Goal: Information Seeking & Learning: Learn about a topic

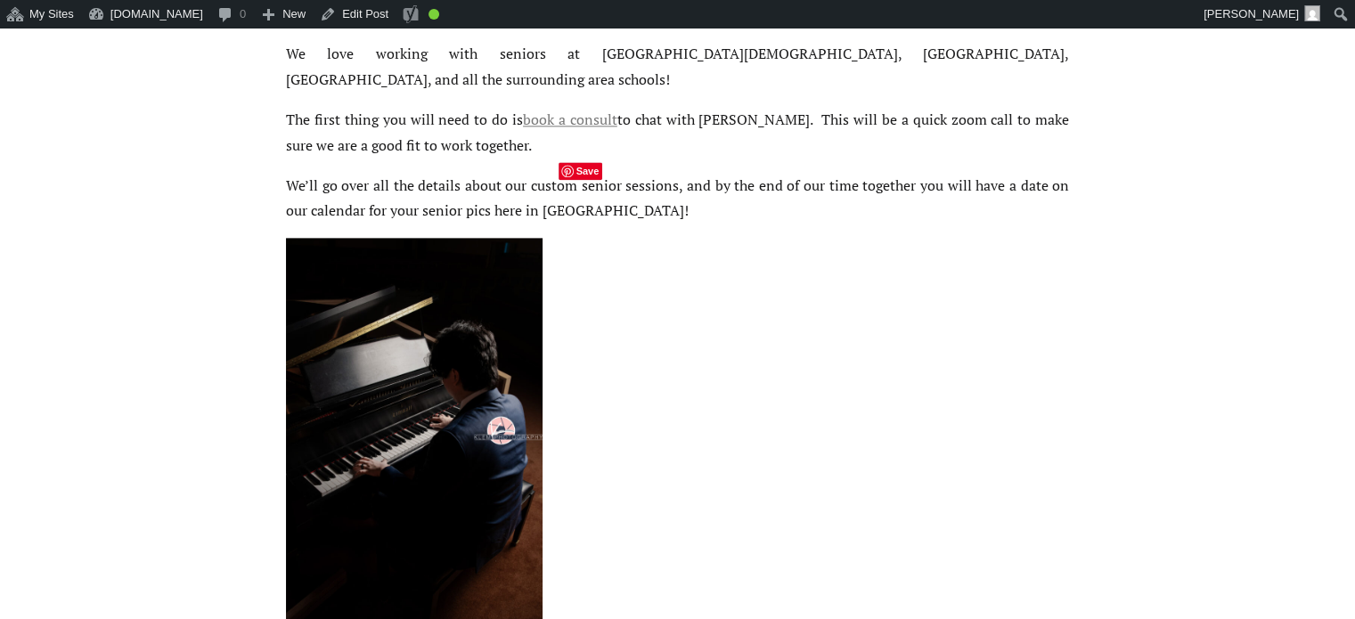
scroll to position [2227, 0]
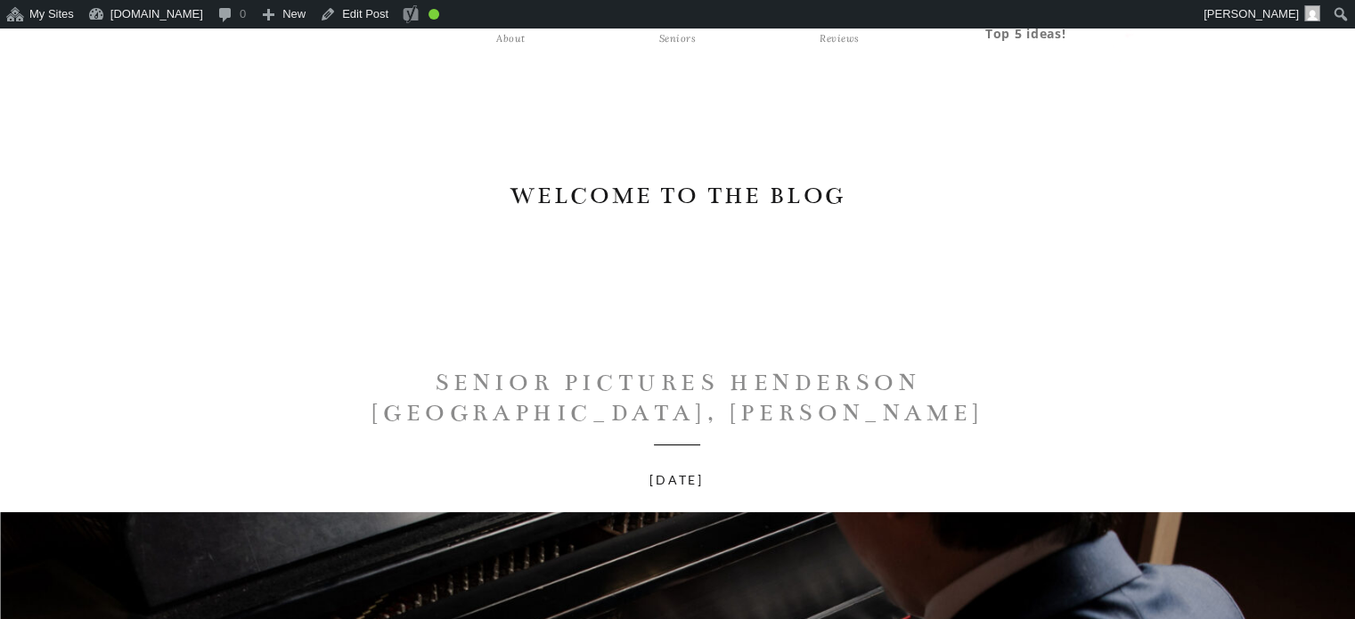
scroll to position [267, 0]
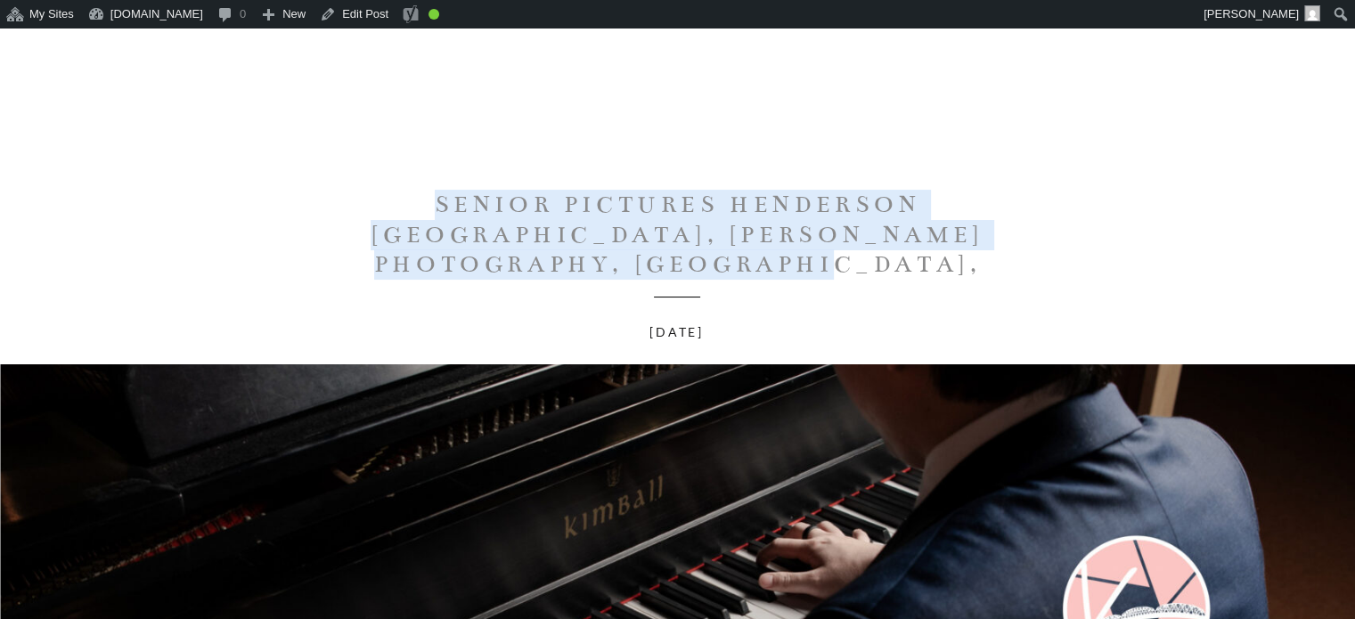
drag, startPoint x: 360, startPoint y: 202, endPoint x: 980, endPoint y: 252, distance: 621.9
click at [980, 252] on h1 "Senior Pictures Henderson [GEOGRAPHIC_DATA], [PERSON_NAME] Photography, [GEOGRA…" at bounding box center [678, 249] width 802 height 119
copy h1 "Senior Pictures Henderson KY, Klem Photography, Kyen, Henderson County High Sch…"
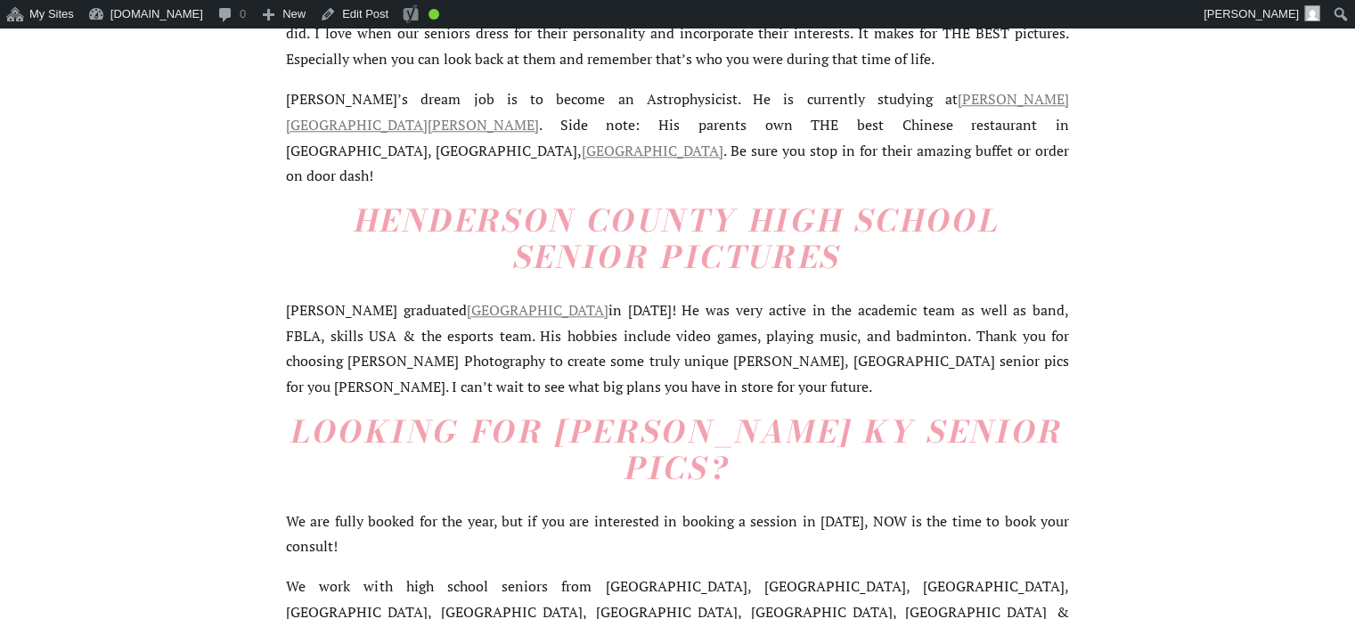
scroll to position [1959, 0]
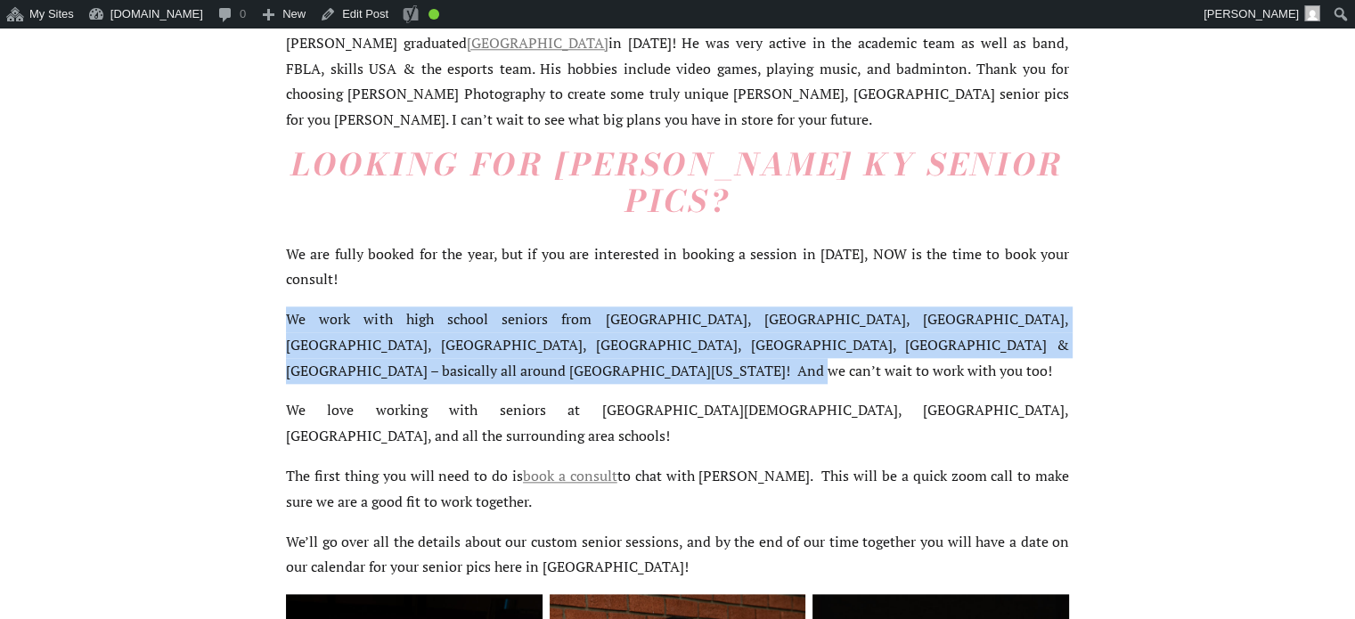
drag, startPoint x: 287, startPoint y: 209, endPoint x: 538, endPoint y: 270, distance: 258.4
copy p "We work with high school seniors from Henderson County, Vanderburgh County, Web…"
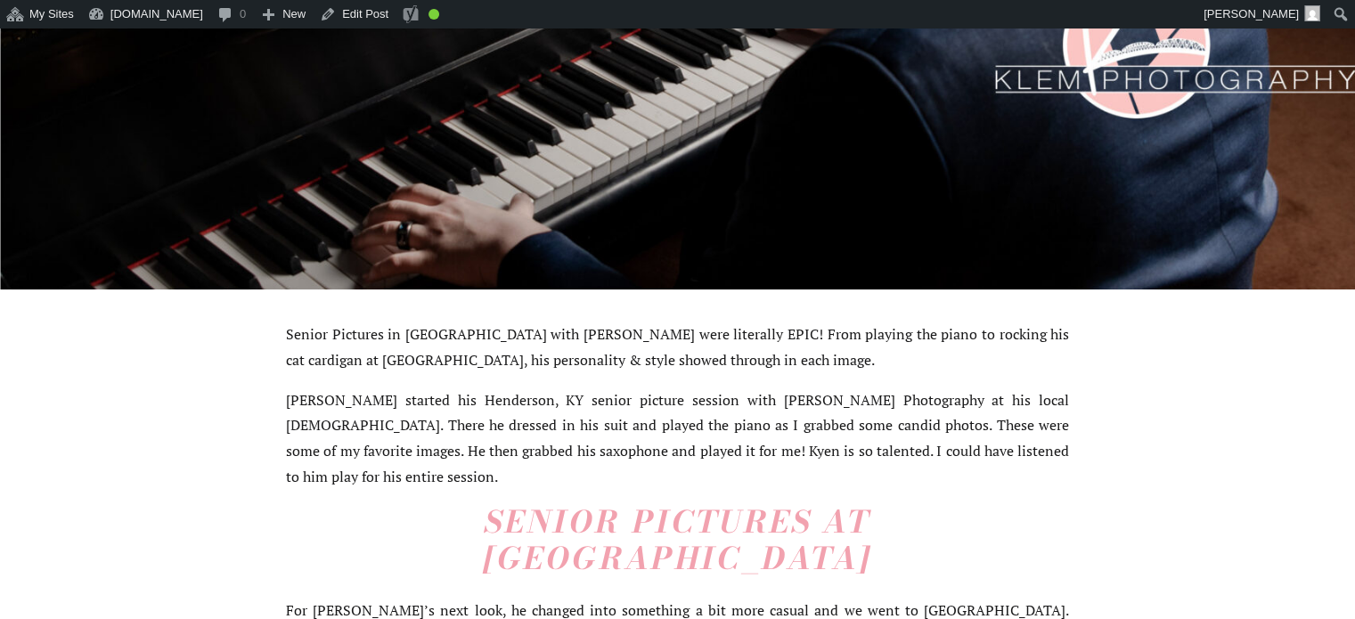
scroll to position [178, 0]
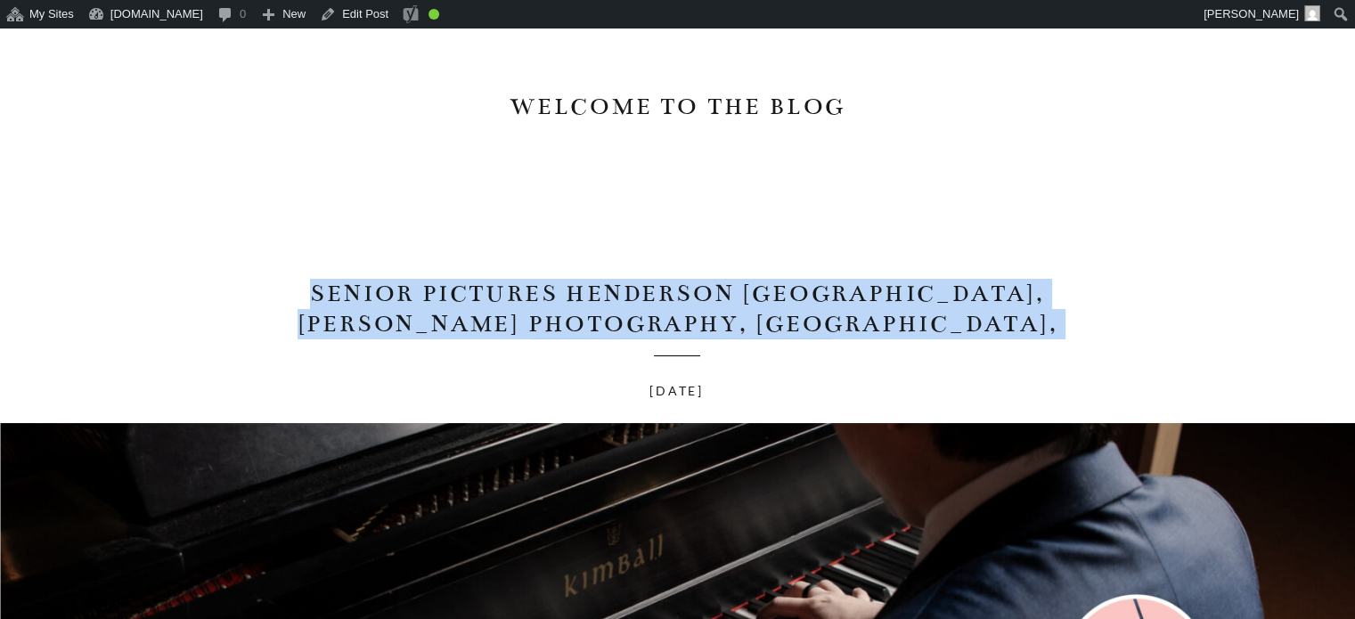
drag, startPoint x: 274, startPoint y: 252, endPoint x: 1009, endPoint y: 342, distance: 740.3
copy h1 "Senior Pictures Henderson [GEOGRAPHIC_DATA], [PERSON_NAME] Photography, [GEOGRA…"
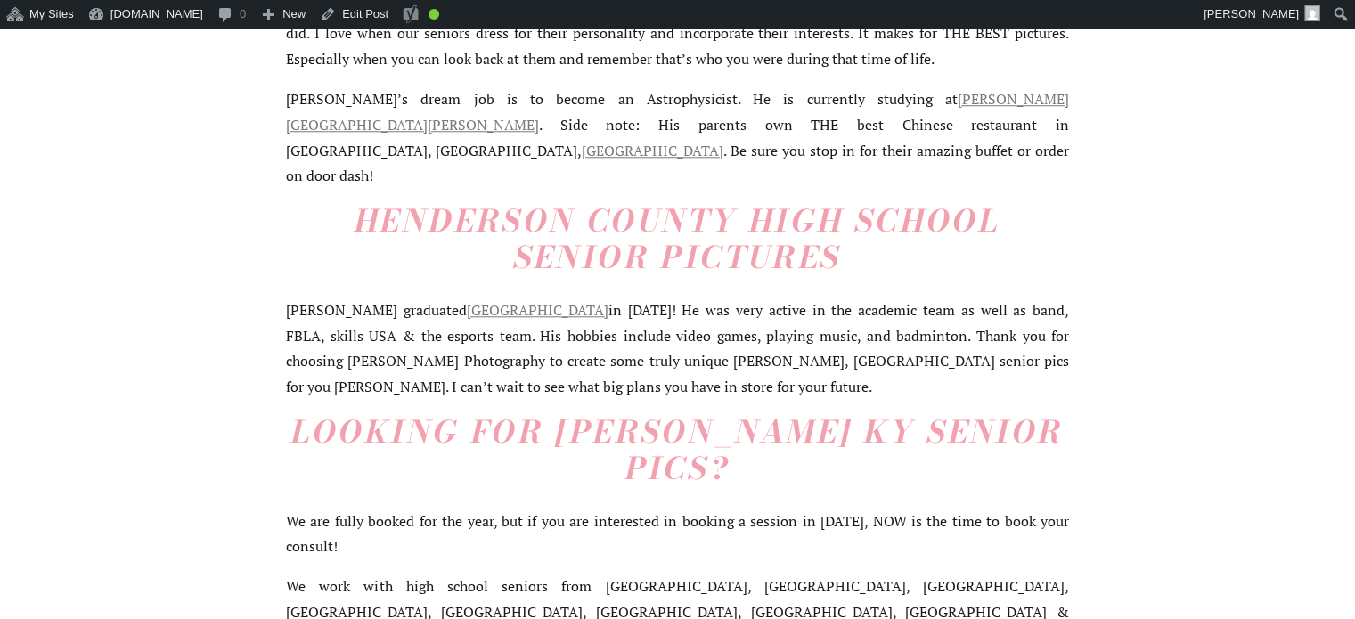
scroll to position [1781, 0]
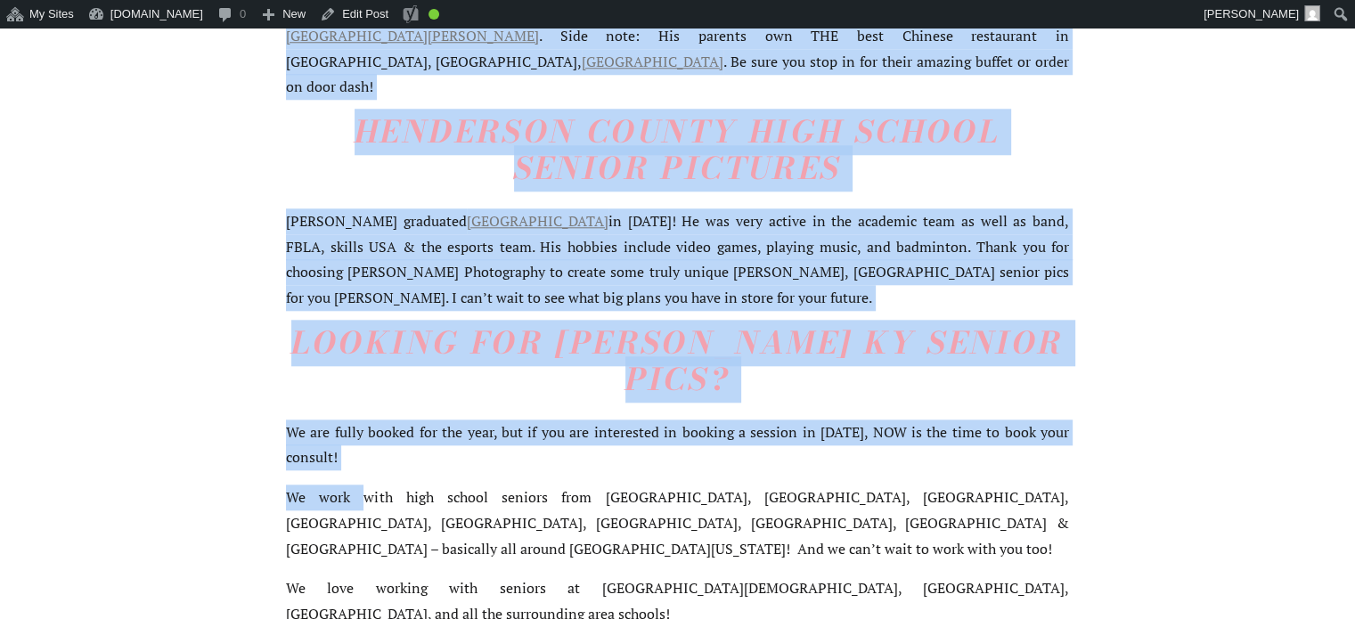
drag, startPoint x: 284, startPoint y: 385, endPoint x: 343, endPoint y: 395, distance: 59.6
click at [344, 395] on div "Senior Pictures Henderson KY, Klem Photography, Kyen, Henderson County High Sch…" at bounding box center [677, 485] width 1355 height 3713
drag, startPoint x: 343, startPoint y: 395, endPoint x: 253, endPoint y: 379, distance: 91.2
click at [342, 485] on p "We work with high school seniors from [GEOGRAPHIC_DATA], [GEOGRAPHIC_DATA], [GE…" at bounding box center [677, 523] width 783 height 77
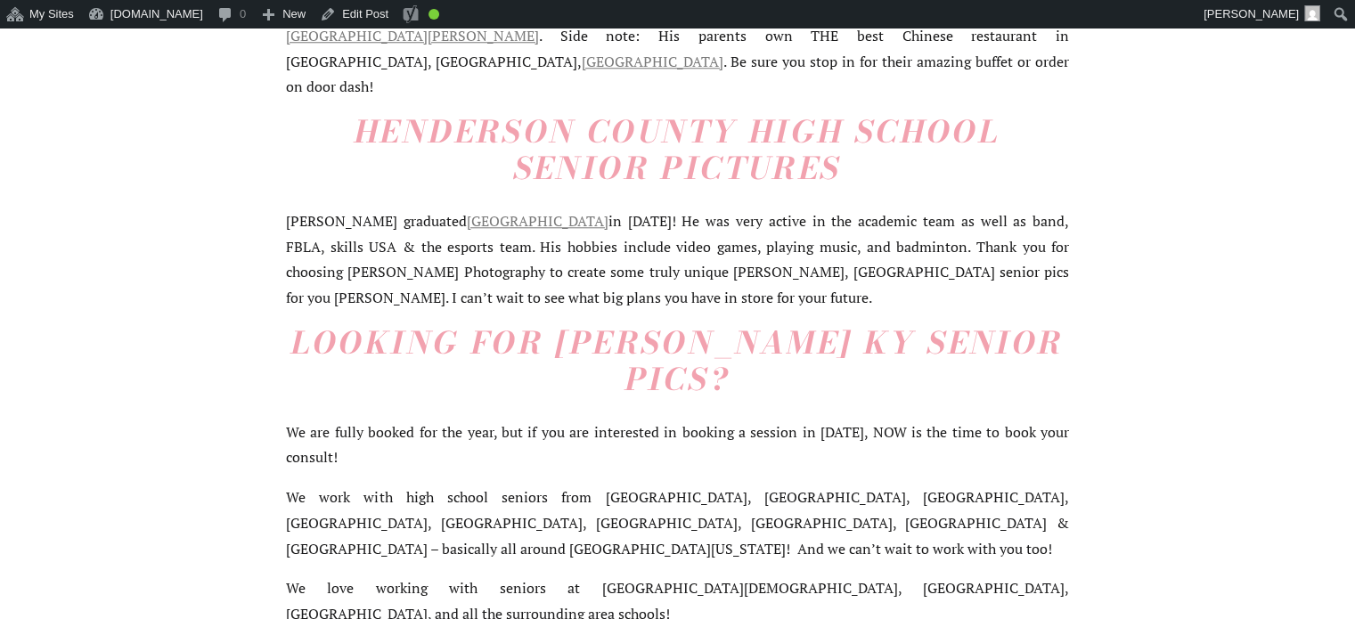
click at [254, 379] on div "Senior Pictures Henderson KY, Klem Photography, Kyen, Henderson County High Sch…" at bounding box center [677, 485] width 1355 height 3713
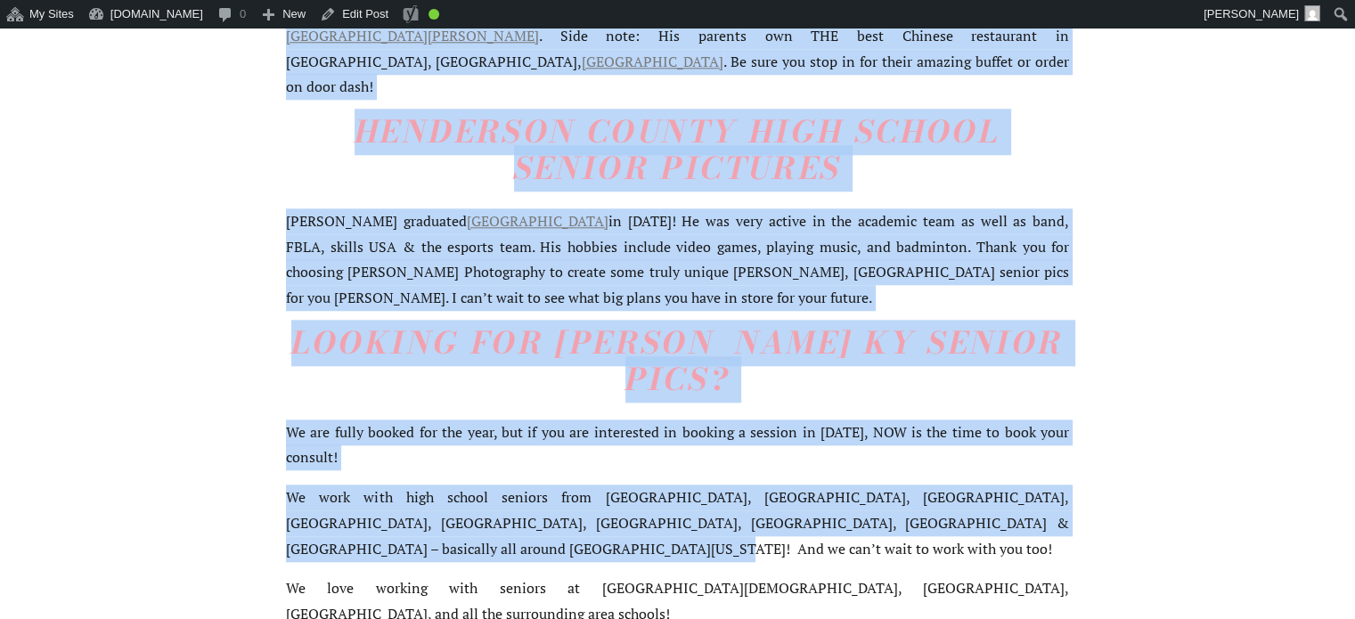
drag, startPoint x: 278, startPoint y: 378, endPoint x: 435, endPoint y: 424, distance: 163.5
click at [435, 424] on div "Senior Pictures Henderson KY, Klem Photography, Kyen, Henderson County High Sch…" at bounding box center [677, 485] width 1355 height 3713
click at [435, 485] on p "We work with high school seniors from [GEOGRAPHIC_DATA], [GEOGRAPHIC_DATA], [GE…" at bounding box center [677, 523] width 783 height 77
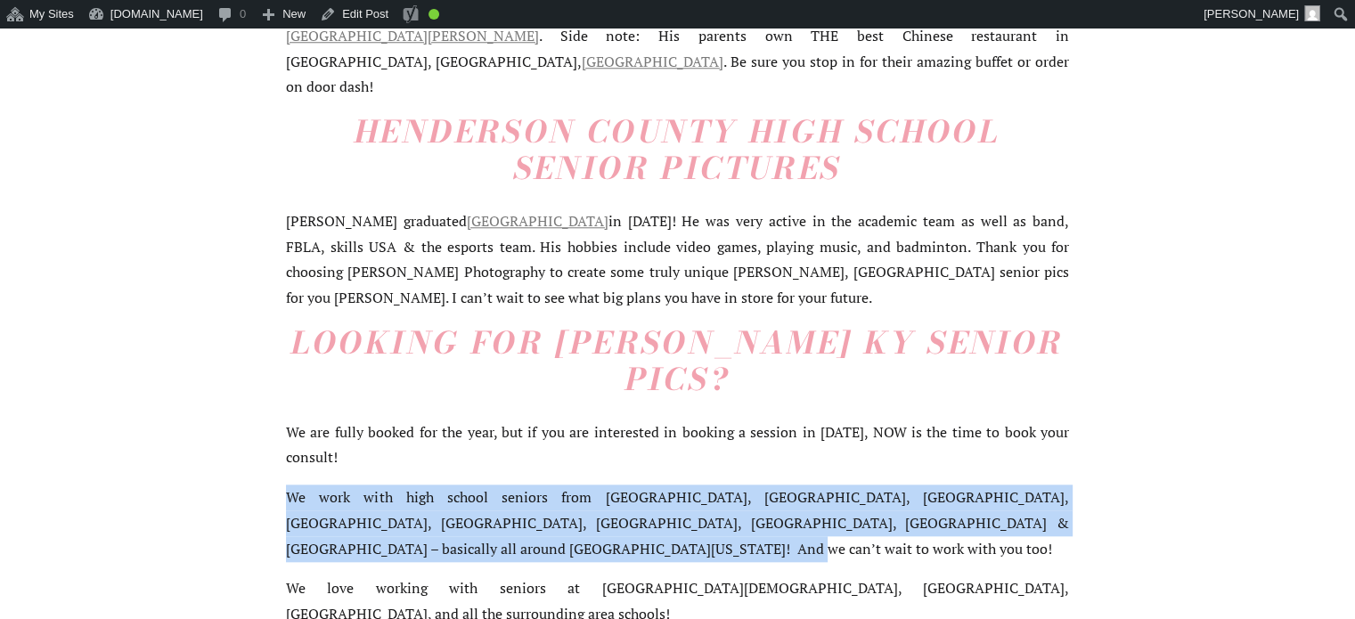
drag, startPoint x: 289, startPoint y: 379, endPoint x: 522, endPoint y: 437, distance: 240.4
click at [522, 485] on p "We work with high school seniors from [GEOGRAPHIC_DATA], [GEOGRAPHIC_DATA], [GE…" at bounding box center [677, 523] width 783 height 77
copy p "We work with high school seniors from [GEOGRAPHIC_DATA], [GEOGRAPHIC_DATA], [GE…"
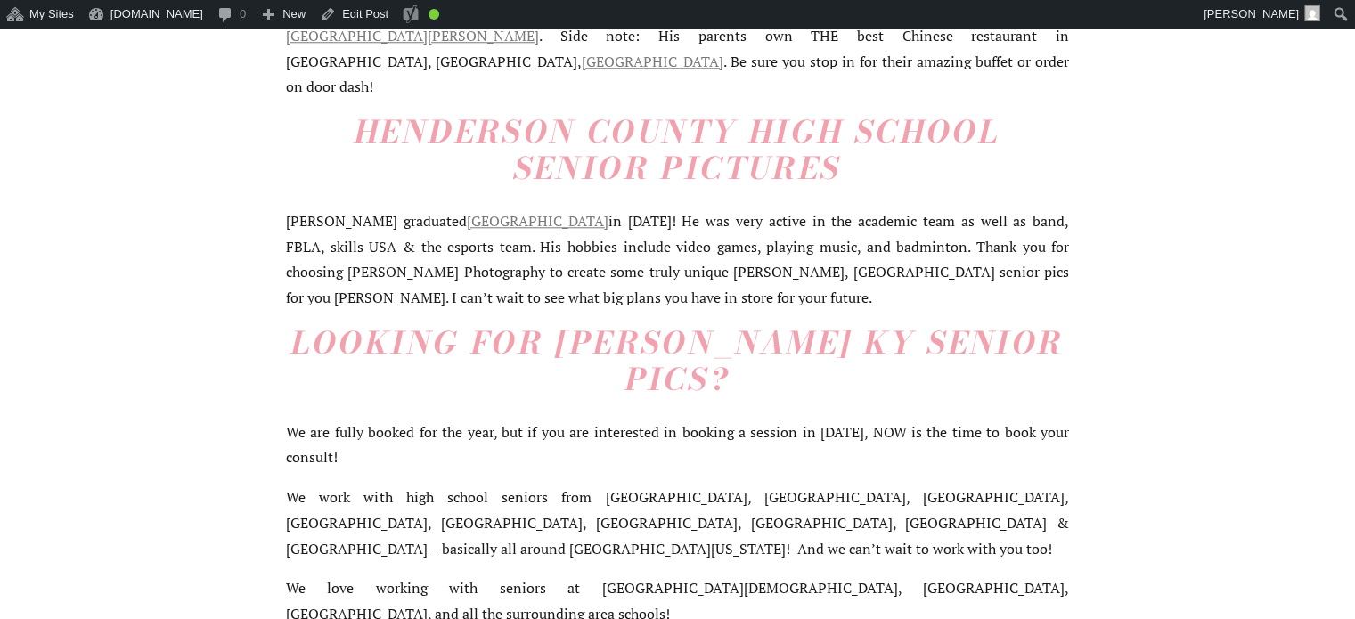
drag, startPoint x: 1214, startPoint y: 84, endPoint x: 502, endPoint y: 305, distance: 745.4
click at [502, 419] on p "We are fully booked for the year, but if you are interested in booking a sessio…" at bounding box center [677, 445] width 783 height 52
click at [1168, 314] on div "Senior Pictures Henderson KY, Klem Photography, Kyen, Henderson County High Sch…" at bounding box center [677, 485] width 1355 height 3713
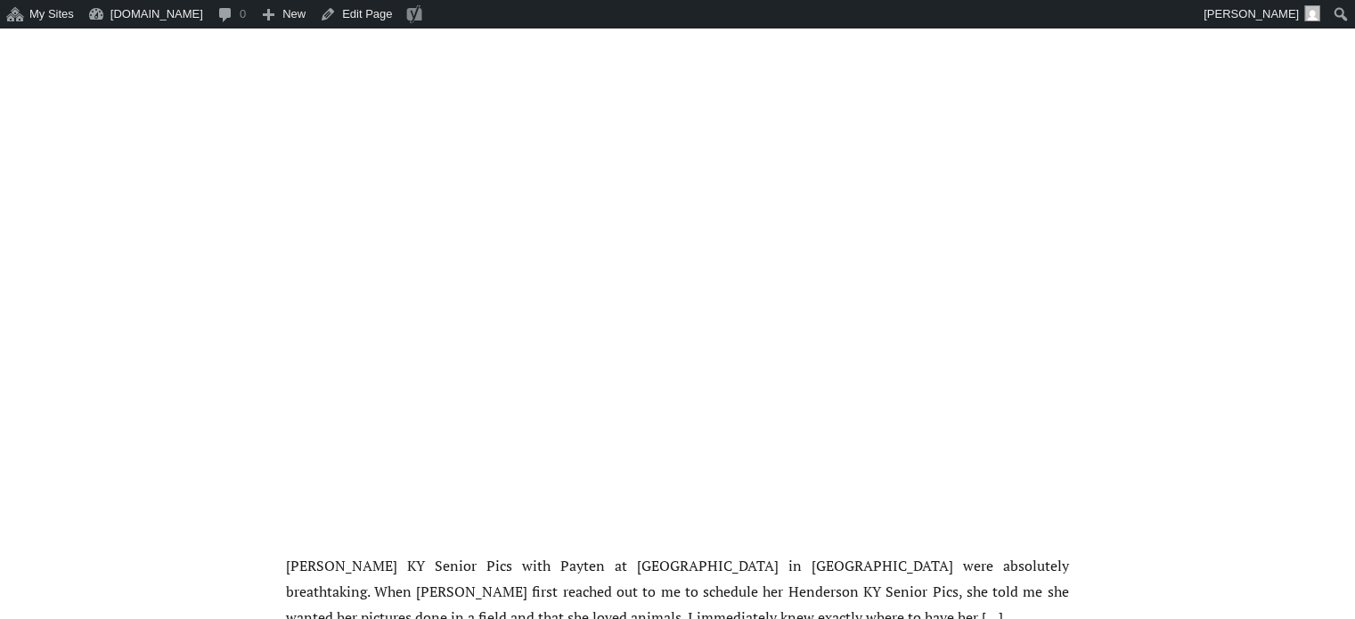
scroll to position [2405, 0]
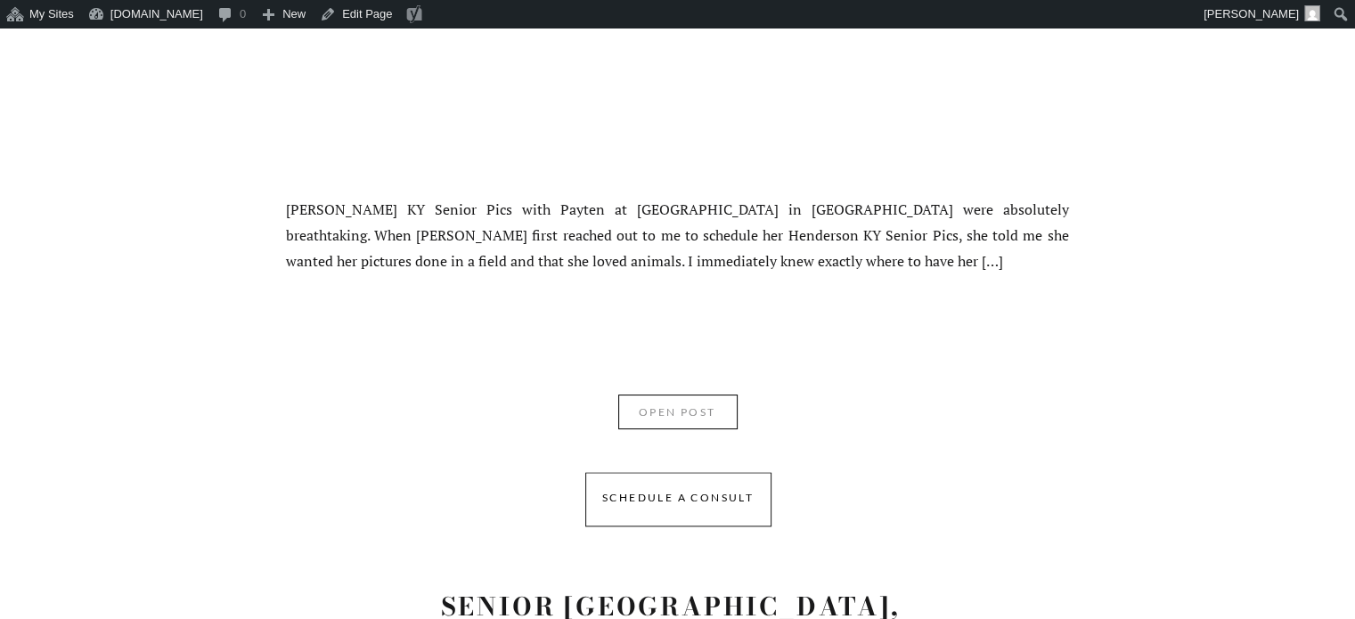
click at [675, 412] on nav "OPEN POST" at bounding box center [677, 416] width 113 height 27
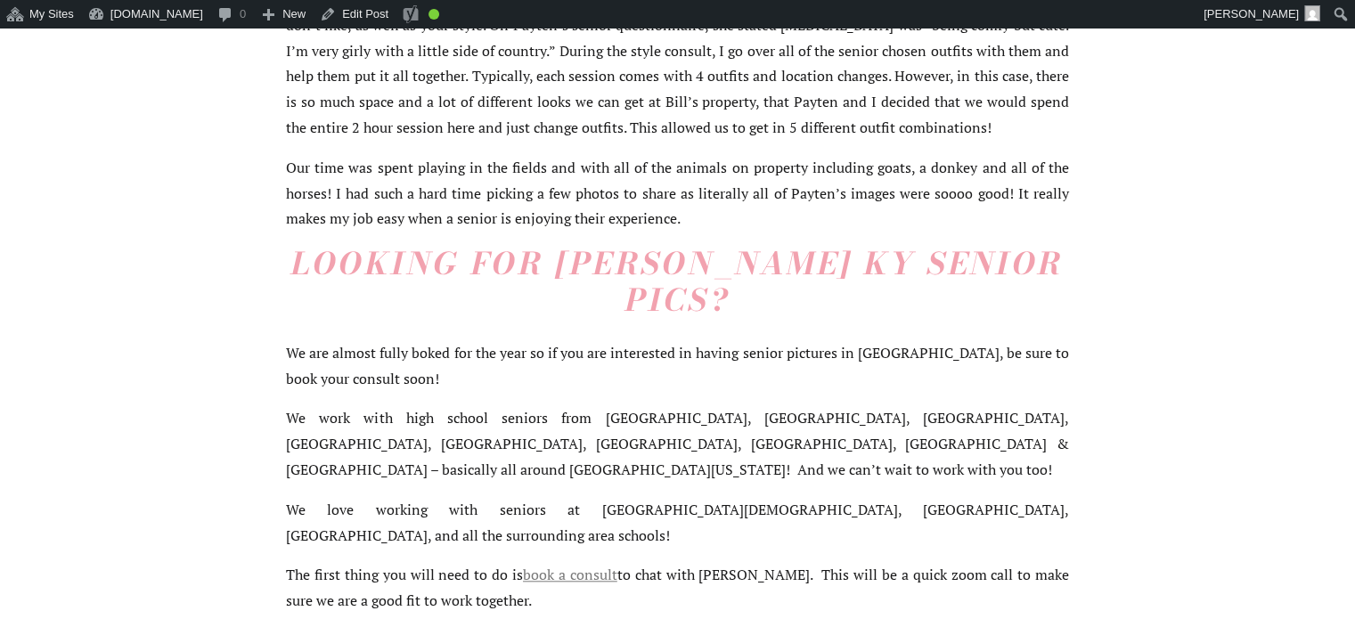
scroll to position [1692, 0]
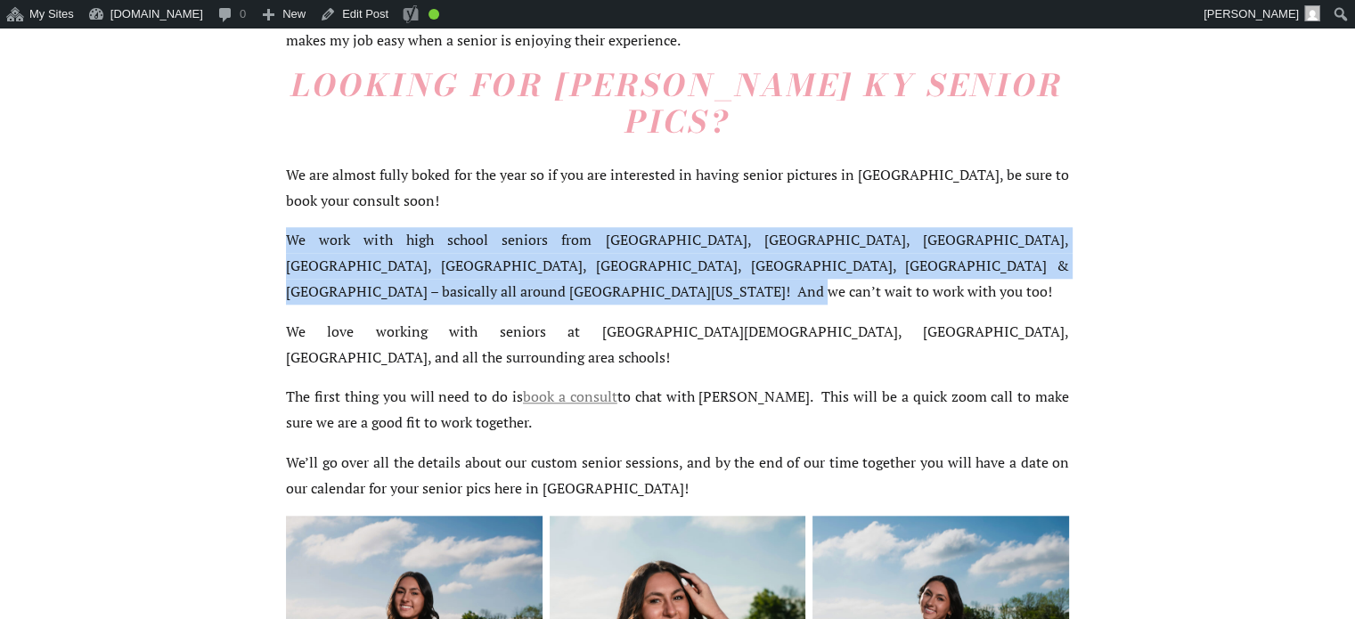
drag, startPoint x: 286, startPoint y: 202, endPoint x: 512, endPoint y: 251, distance: 231.5
click at [512, 251] on p "We work with high school seniors from [GEOGRAPHIC_DATA], [GEOGRAPHIC_DATA], [GE…" at bounding box center [677, 265] width 783 height 77
copy p "We work with high school seniors from [GEOGRAPHIC_DATA], [GEOGRAPHIC_DATA], [GE…"
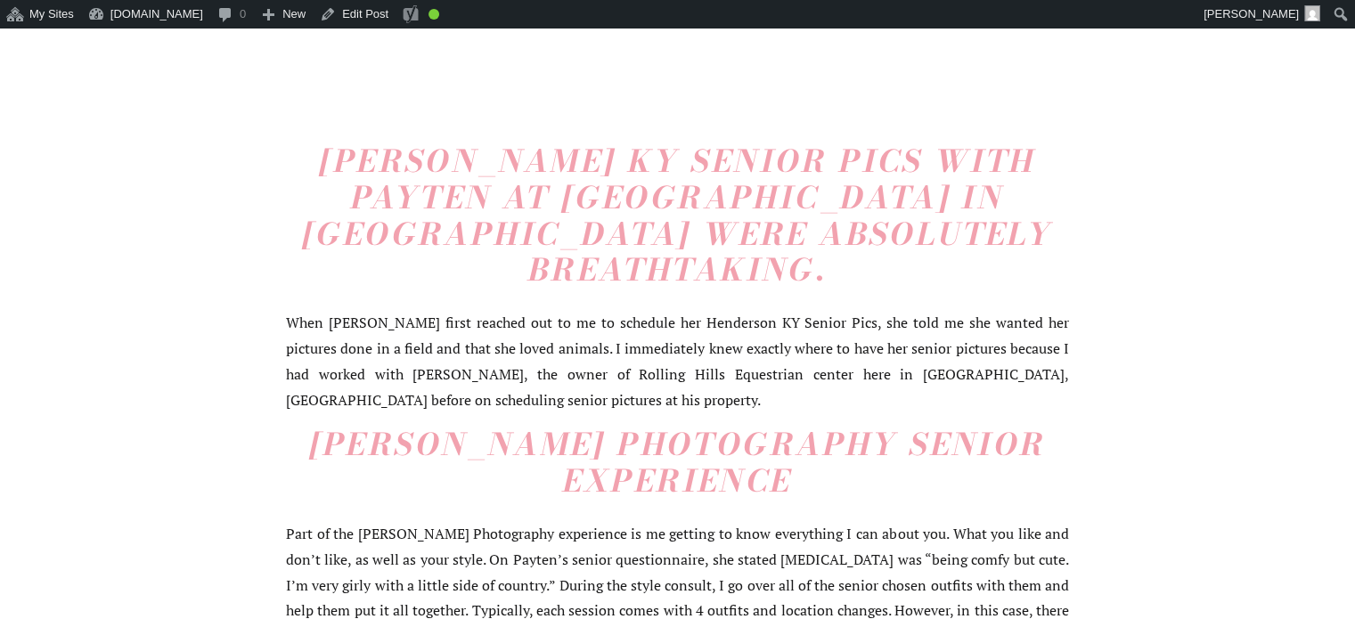
scroll to position [891, 0]
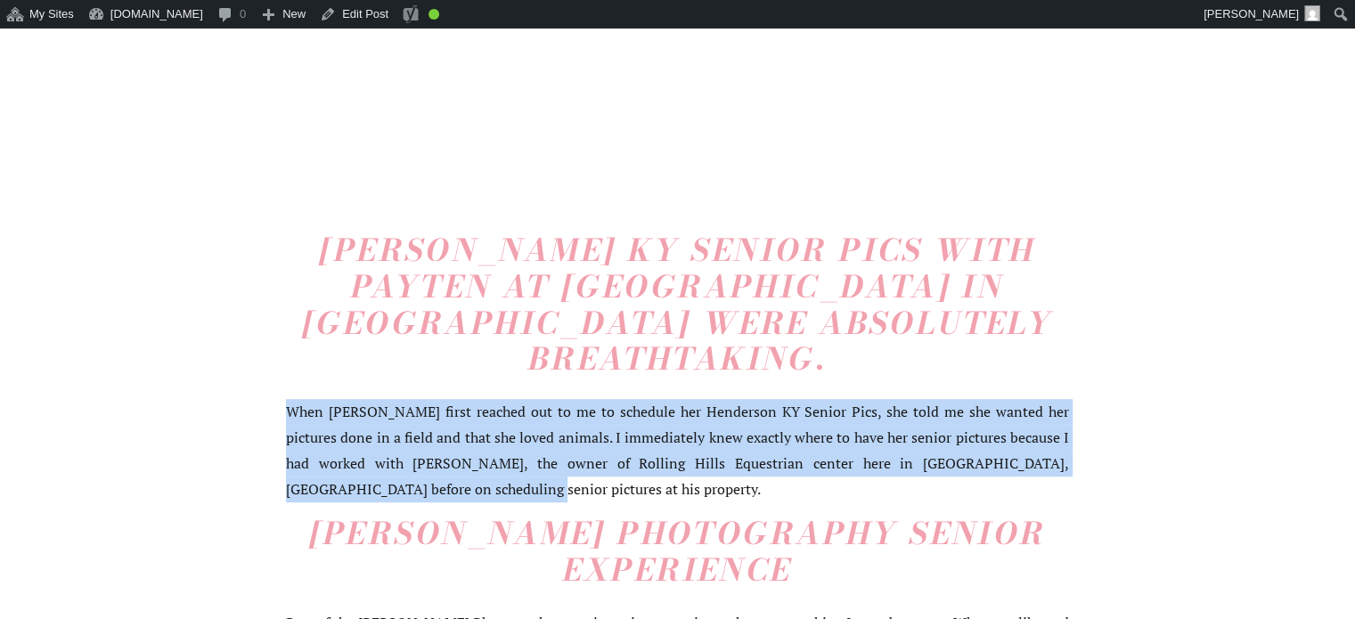
drag, startPoint x: 290, startPoint y: 411, endPoint x: 372, endPoint y: 493, distance: 115.9
click at [372, 493] on p "When Payten first reached out to me to schedule her Henderson KY Senior Pics, s…" at bounding box center [677, 450] width 783 height 102
copy p "When Payten first reached out to me to schedule her Henderson KY Senior Pics, s…"
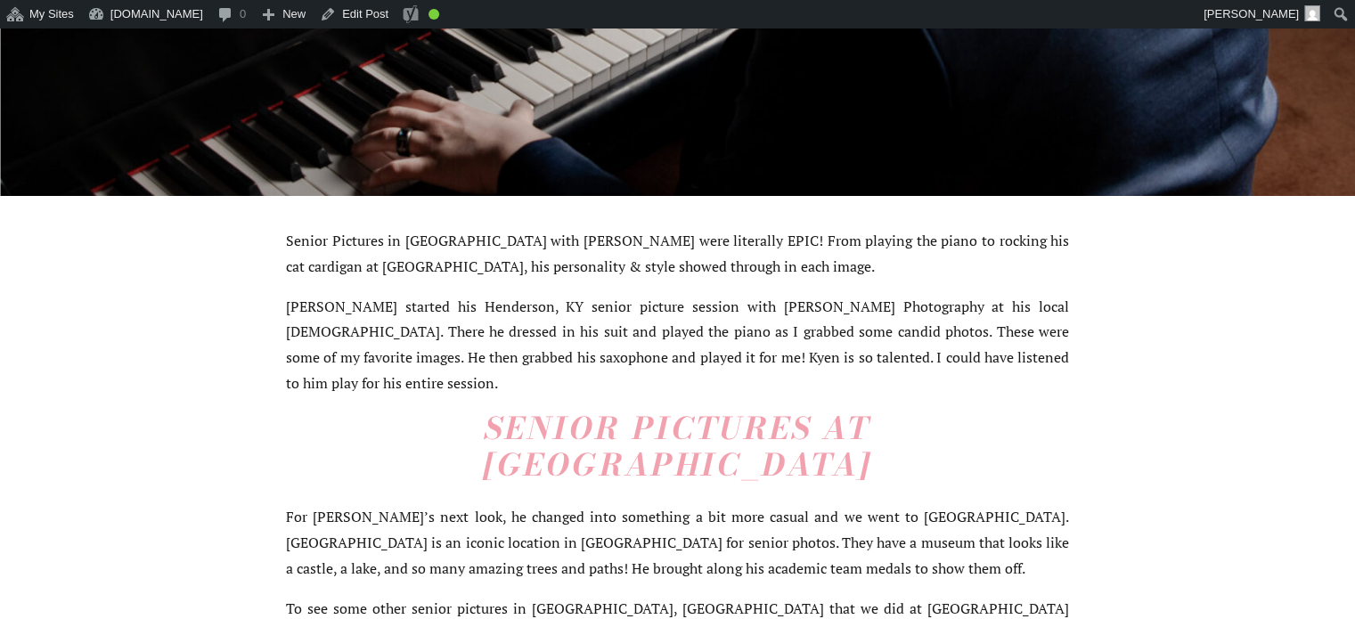
scroll to position [717, 0]
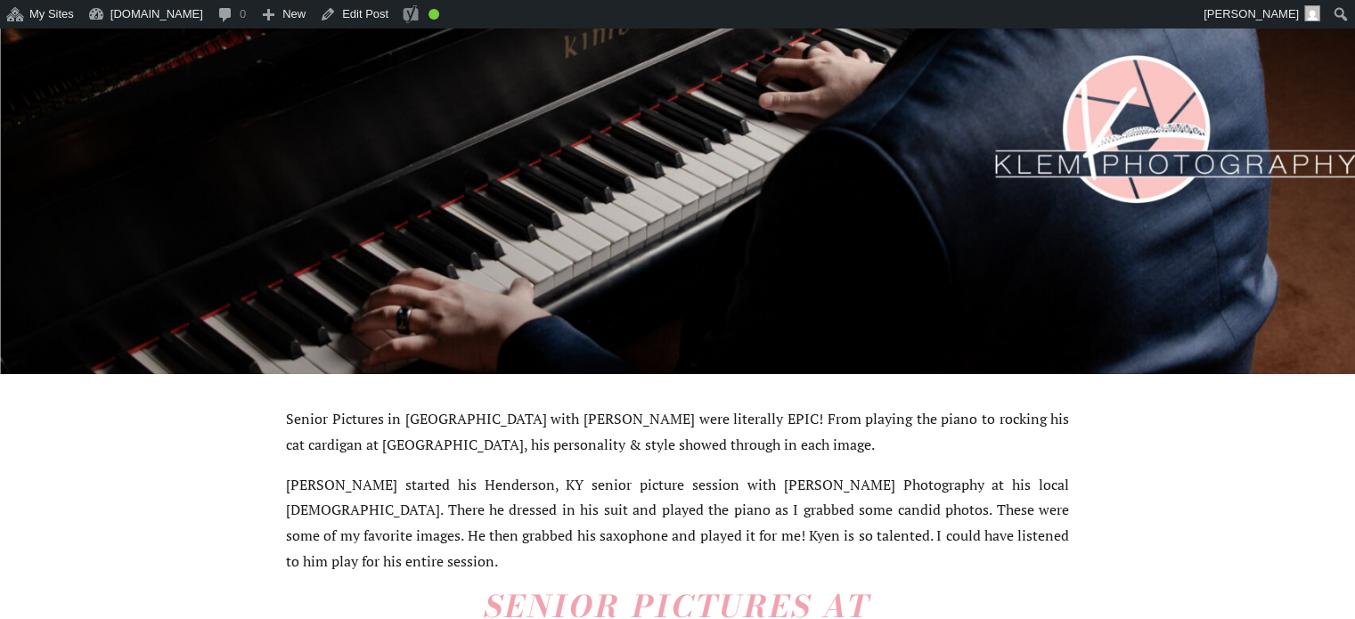
click at [444, 431] on p "Senior Pictures in [GEOGRAPHIC_DATA] with [PERSON_NAME] were literally EPIC! Fr…" at bounding box center [677, 432] width 783 height 52
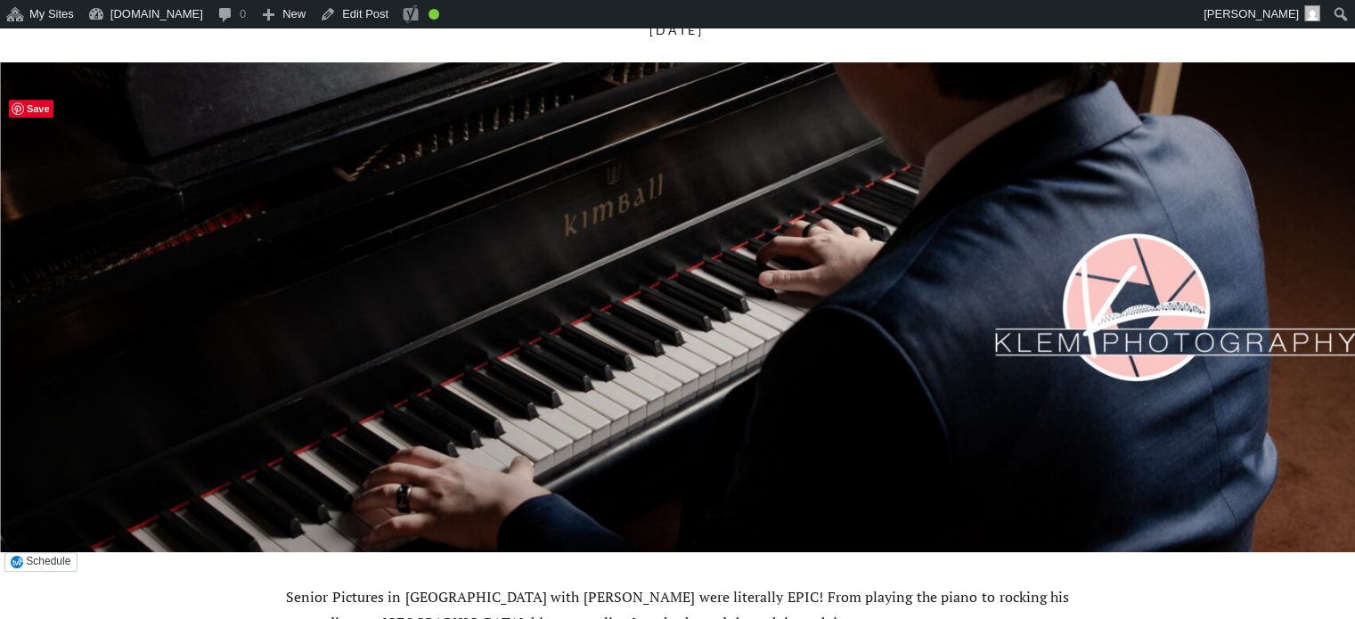
scroll to position [361, 0]
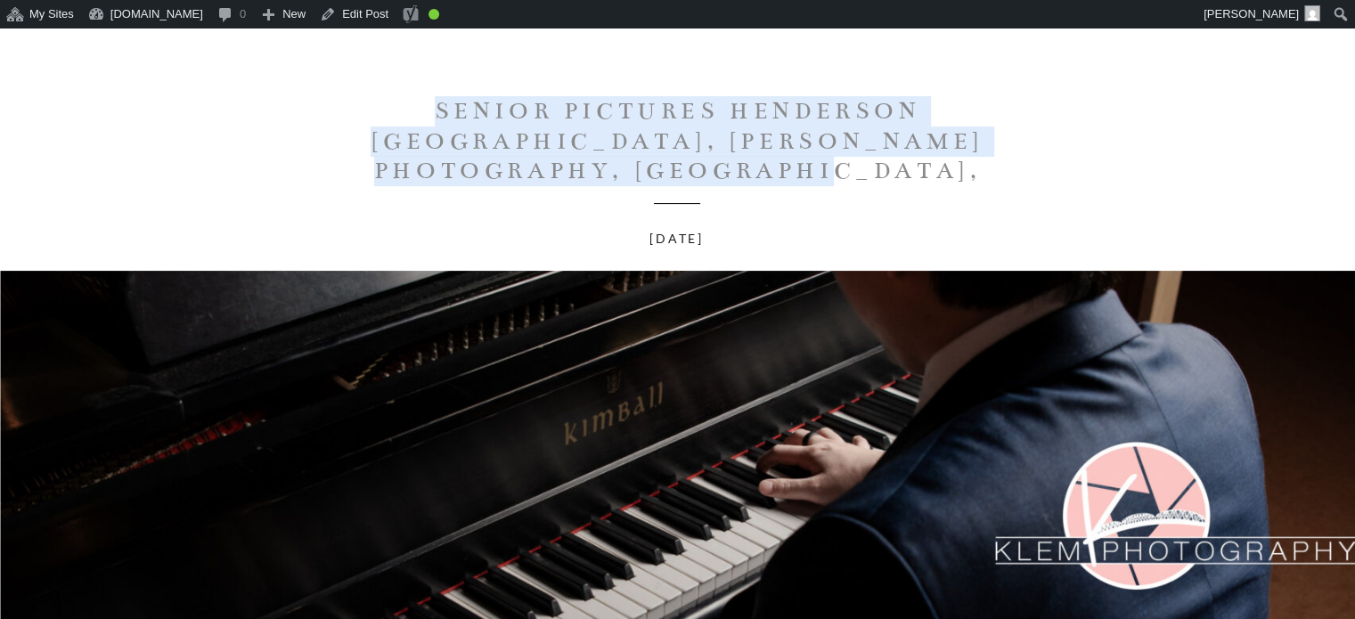
drag, startPoint x: 229, startPoint y: 111, endPoint x: 1057, endPoint y: 159, distance: 829.7
copy h1 "Senior Pictures Henderson KY, Klem Photography, Kyen, Henderson County High Sch…"
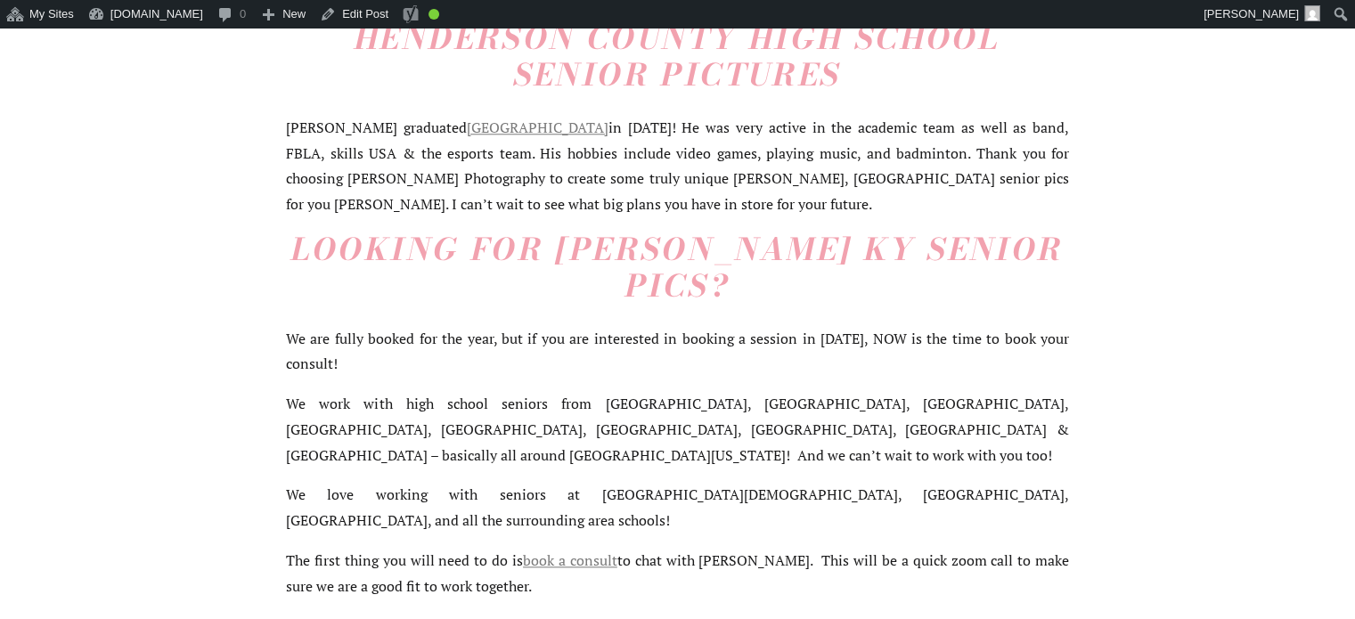
scroll to position [1964, 0]
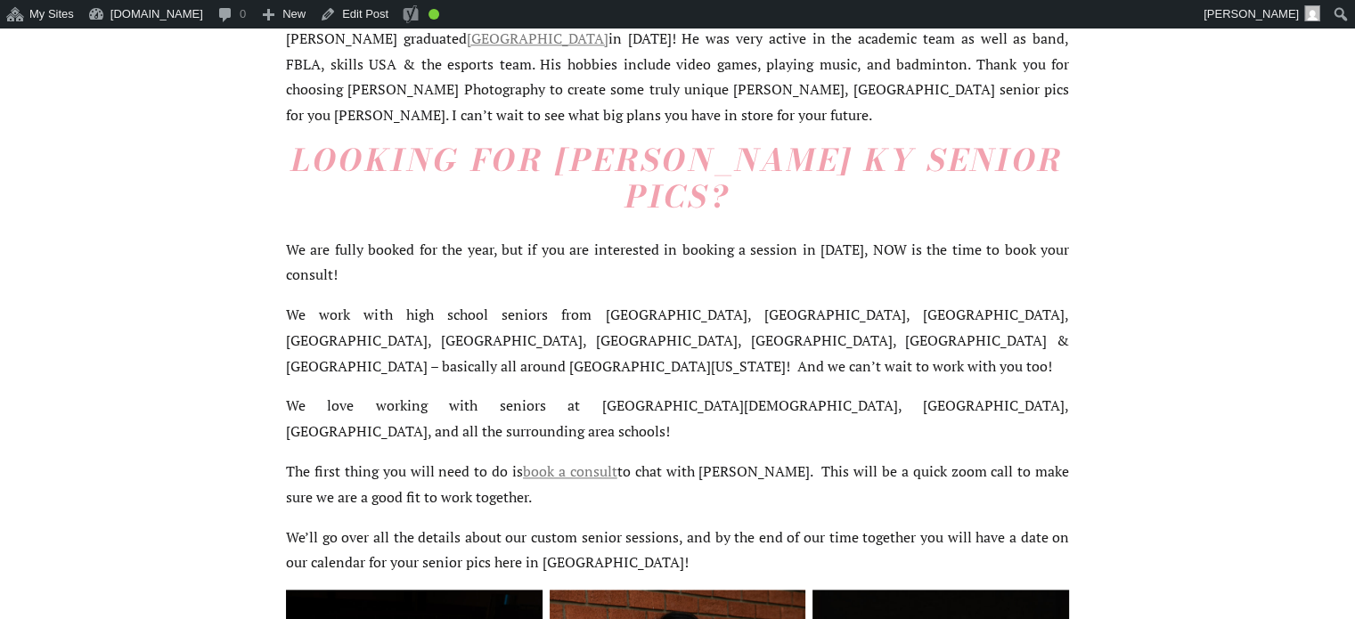
click at [268, 177] on div "Senior Pictures Henderson KY, Klem Photography, Kyen, Henderson County High Sch…" at bounding box center [677, 303] width 1355 height 3713
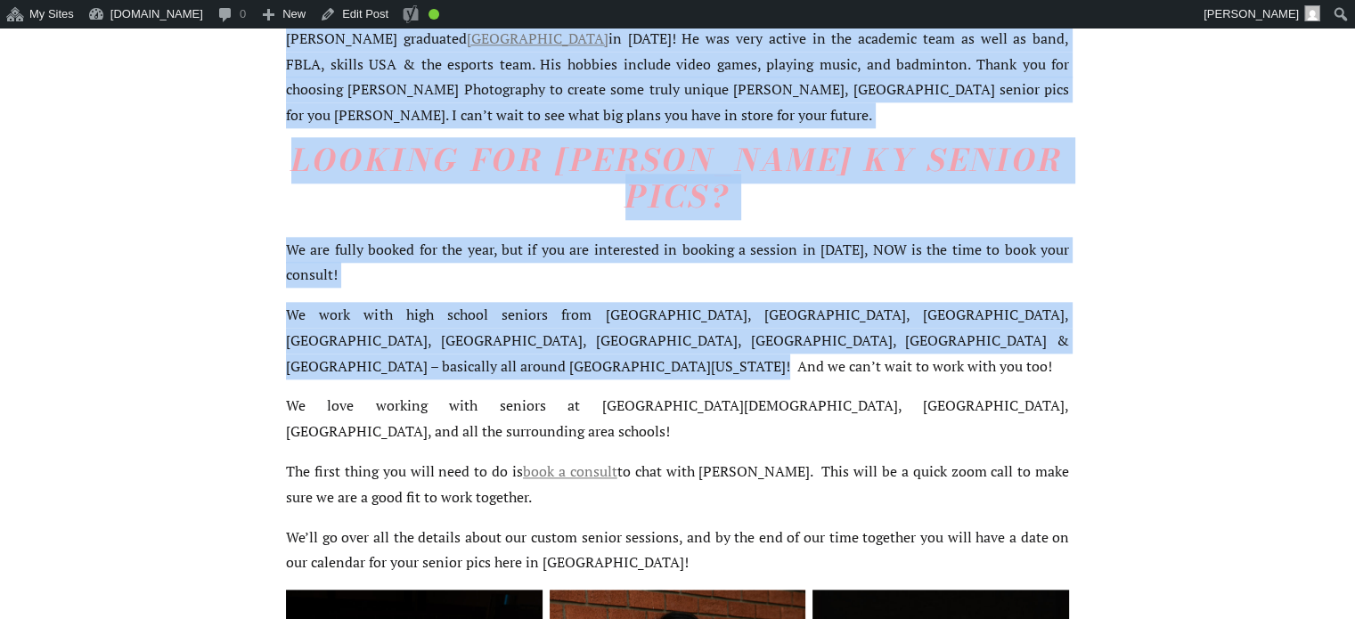
drag, startPoint x: 249, startPoint y: 206, endPoint x: 464, endPoint y: 246, distance: 218.4
click at [467, 246] on div "Senior Pictures Henderson KY, Klem Photography, Kyen, Henderson County High Sch…" at bounding box center [677, 303] width 1355 height 3713
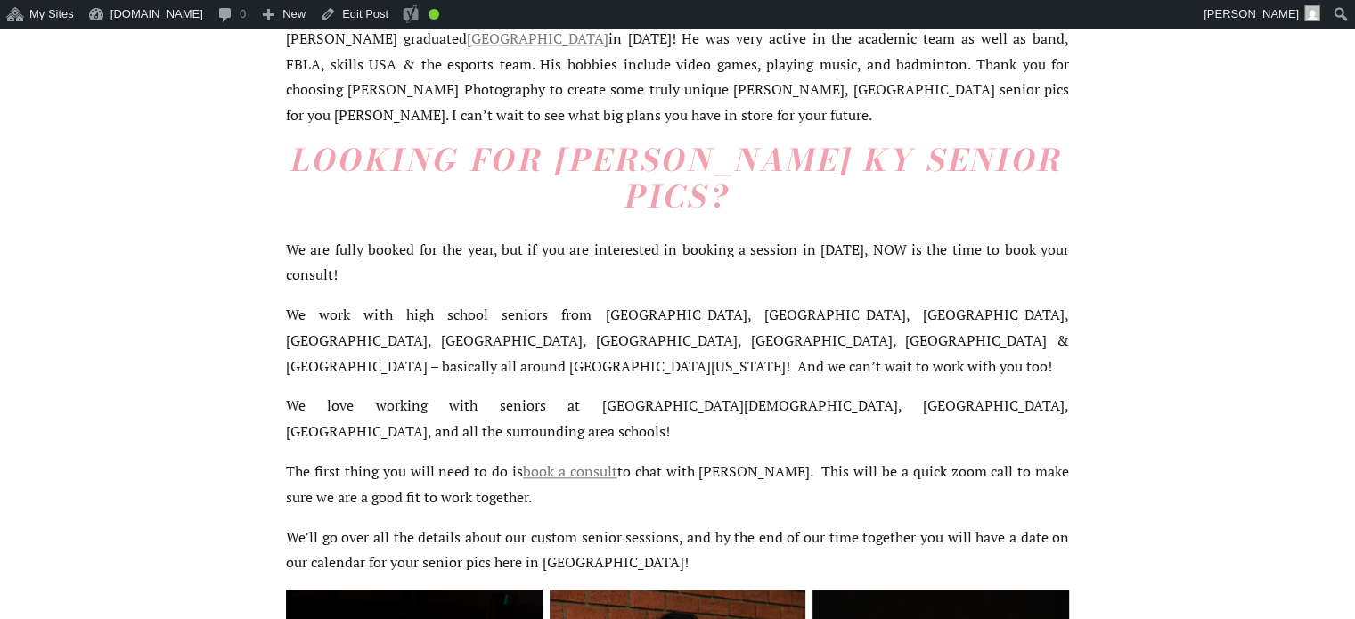
click at [500, 302] on p "We work with high school seniors from Henderson County, Vanderburgh County, Web…" at bounding box center [677, 340] width 783 height 77
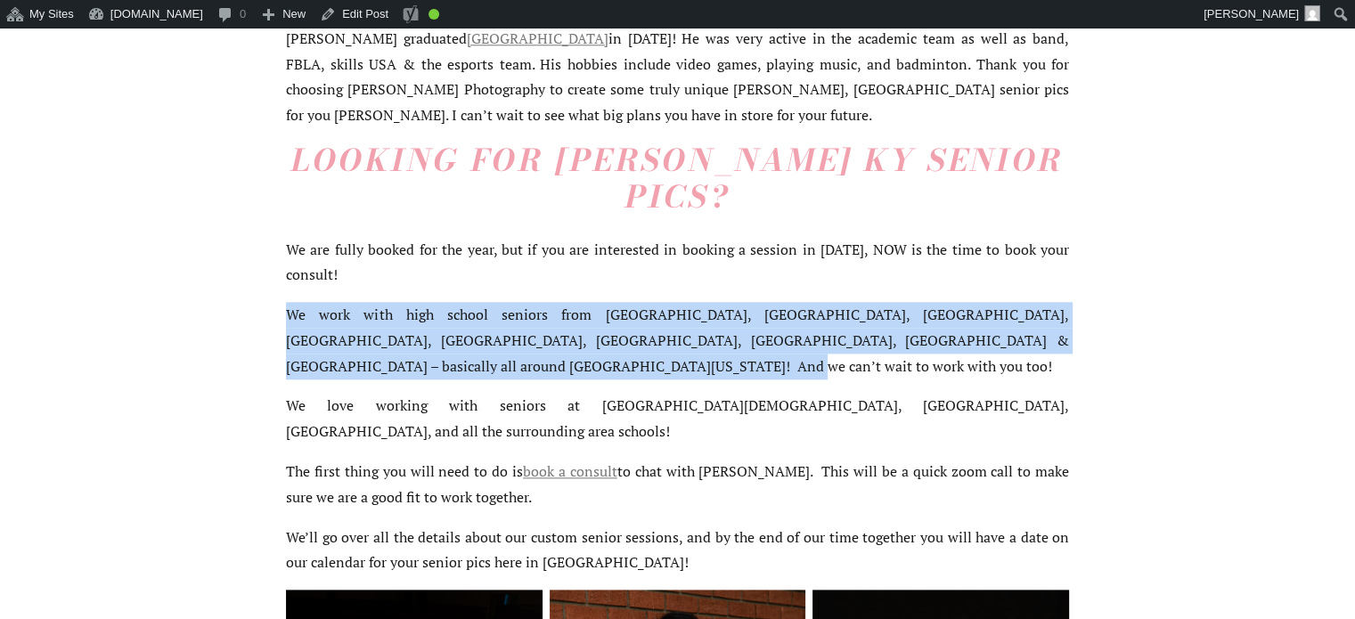
drag, startPoint x: 507, startPoint y: 250, endPoint x: 288, endPoint y: 192, distance: 226.6
click at [288, 302] on p "We work with high school seniors from Henderson County, Vanderburgh County, Web…" at bounding box center [677, 340] width 783 height 77
copy p "We work with high school seniors from Henderson County, Vanderburgh County, Web…"
click at [902, 302] on p "We work with high school seniors from Henderson County, Vanderburgh County, Web…" at bounding box center [677, 340] width 783 height 77
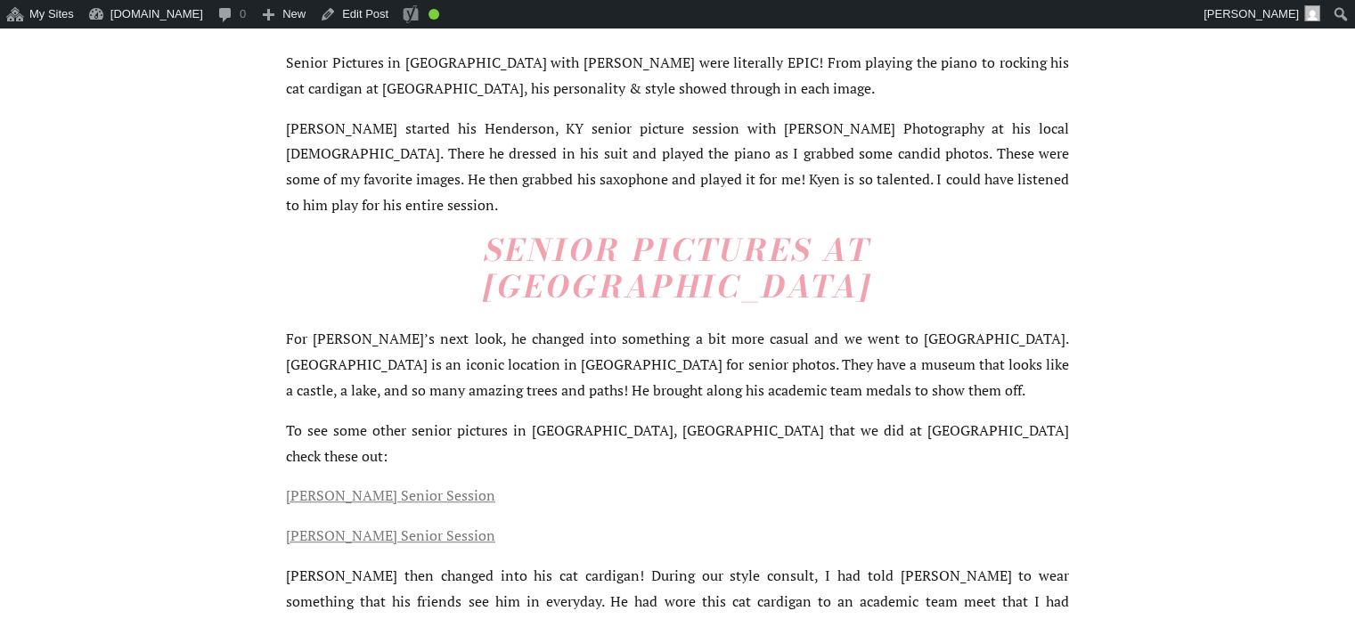
scroll to position [984, 0]
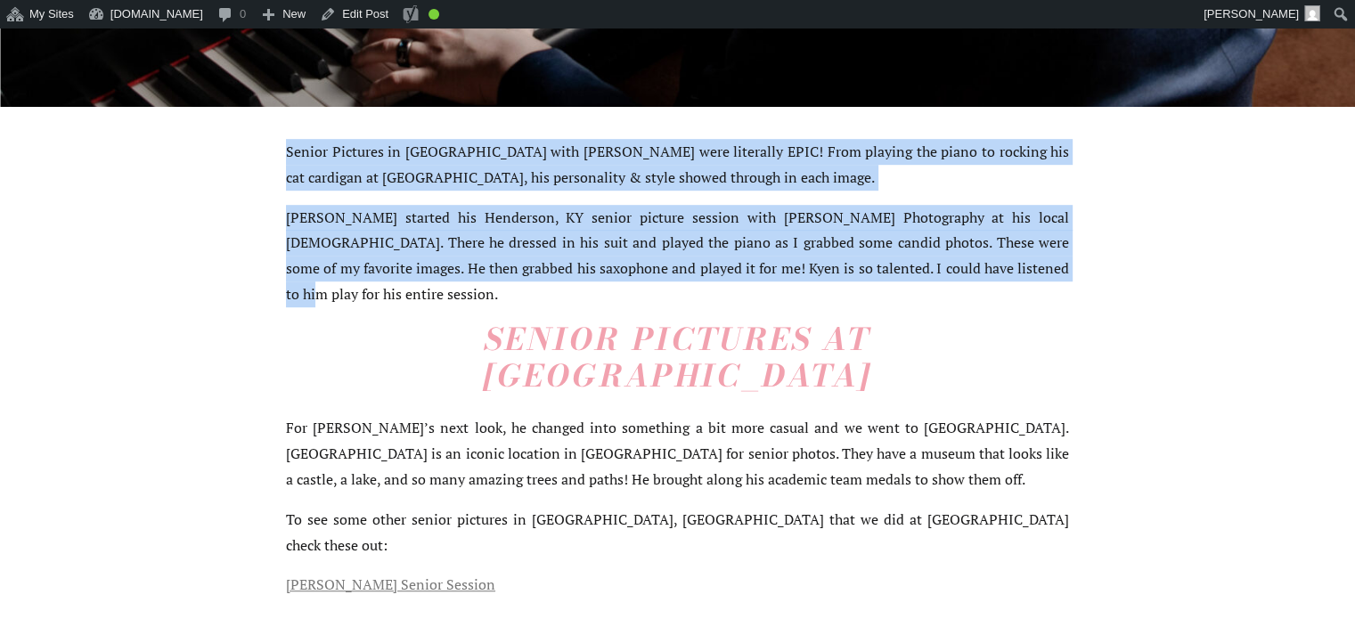
drag, startPoint x: 287, startPoint y: 150, endPoint x: 969, endPoint y: 264, distance: 691.7
copy div "Senior Pictures in Henderson KY with Kyen were literally EPIC! From playing the…"
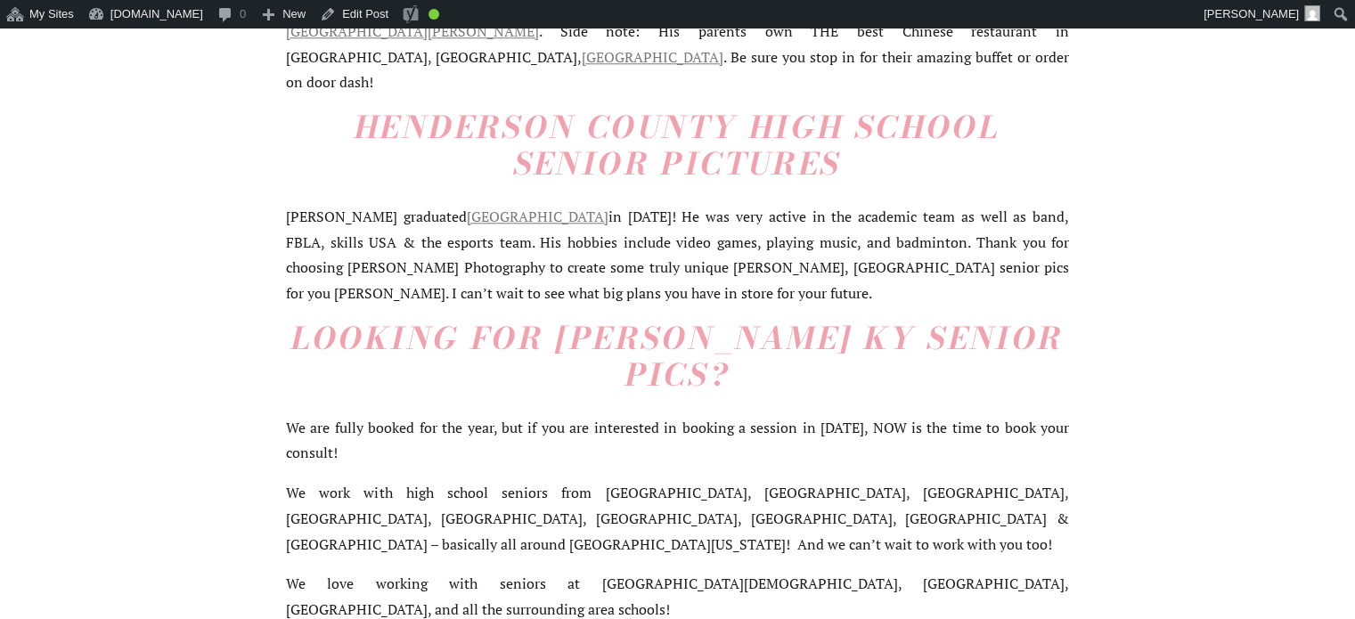
scroll to position [1875, 0]
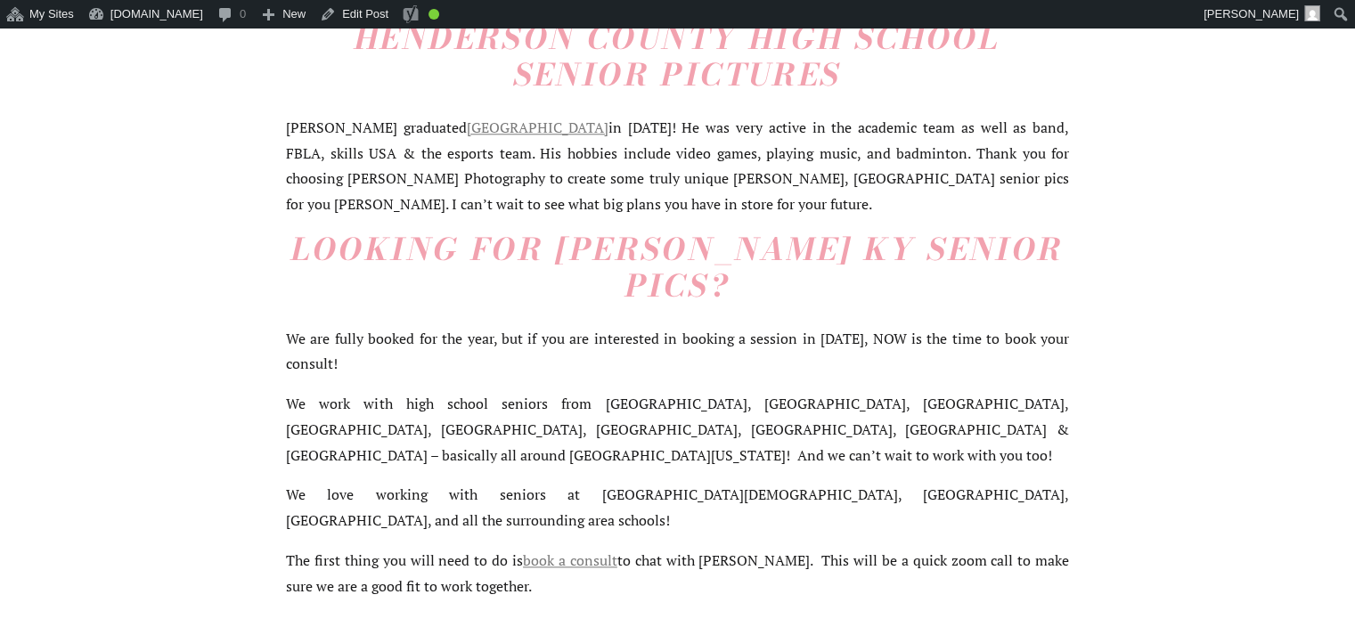
click at [311, 391] on p "We work with high school seniors from Henderson County, Vanderburgh County, Web…" at bounding box center [677, 429] width 783 height 77
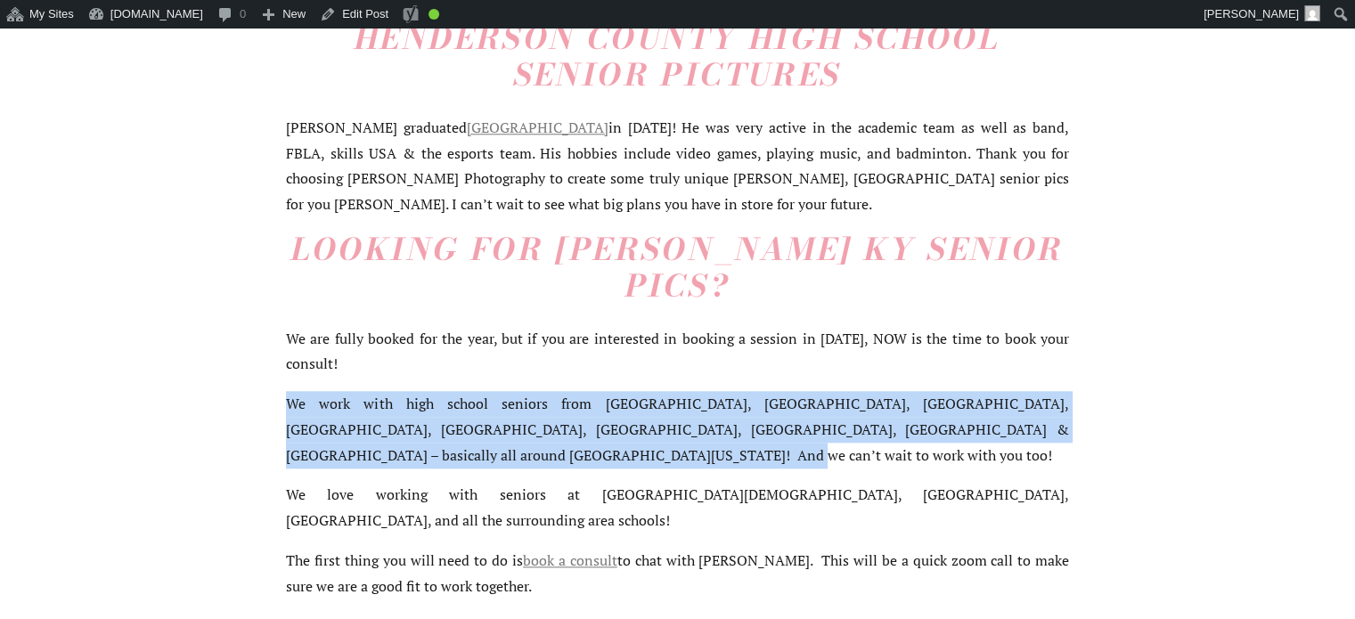
drag, startPoint x: 289, startPoint y: 291, endPoint x: 524, endPoint y: 335, distance: 238.3
click at [524, 391] on p "We work with high school seniors from Henderson County, Vanderburgh County, Web…" at bounding box center [677, 429] width 783 height 77
copy p "We work with high school seniors from Henderson County, Vanderburgh County, Web…"
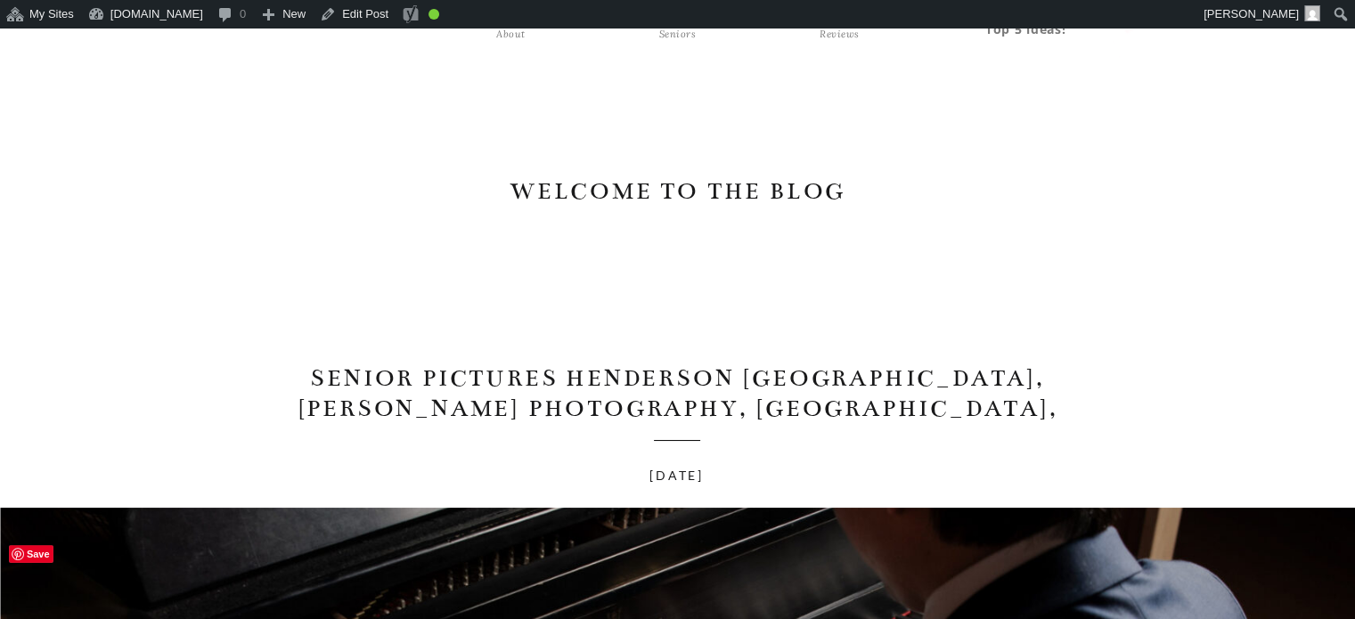
scroll to position [0, 0]
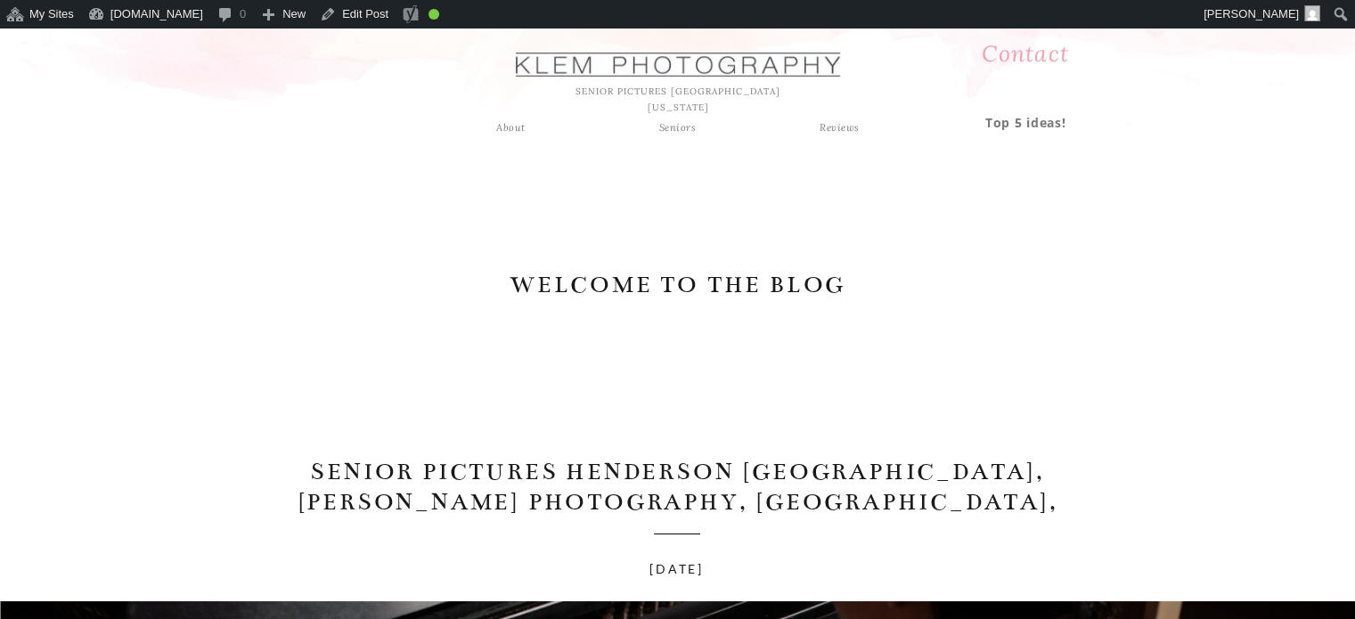
click at [684, 279] on h2 "WELCOME TO THE BLOG" at bounding box center [678, 287] width 338 height 35
click at [679, 127] on div "Seniors" at bounding box center [678, 127] width 64 height 16
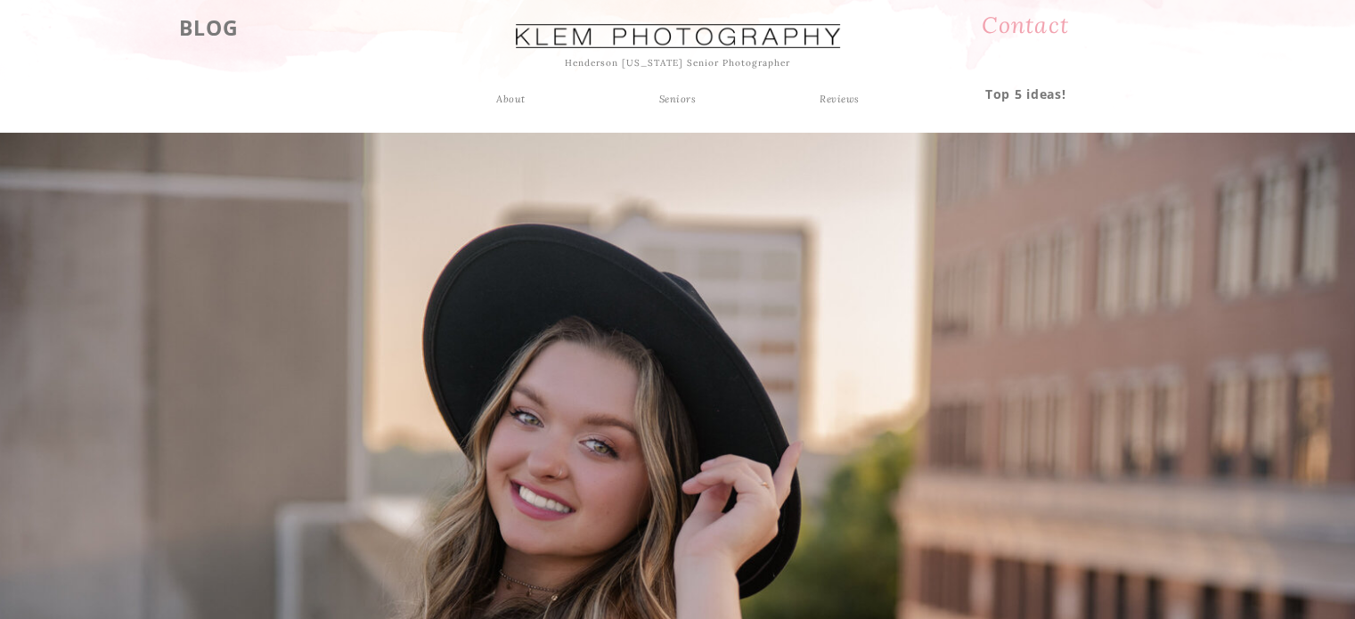
click at [204, 24] on h3 "BLOG" at bounding box center [209, 26] width 110 height 32
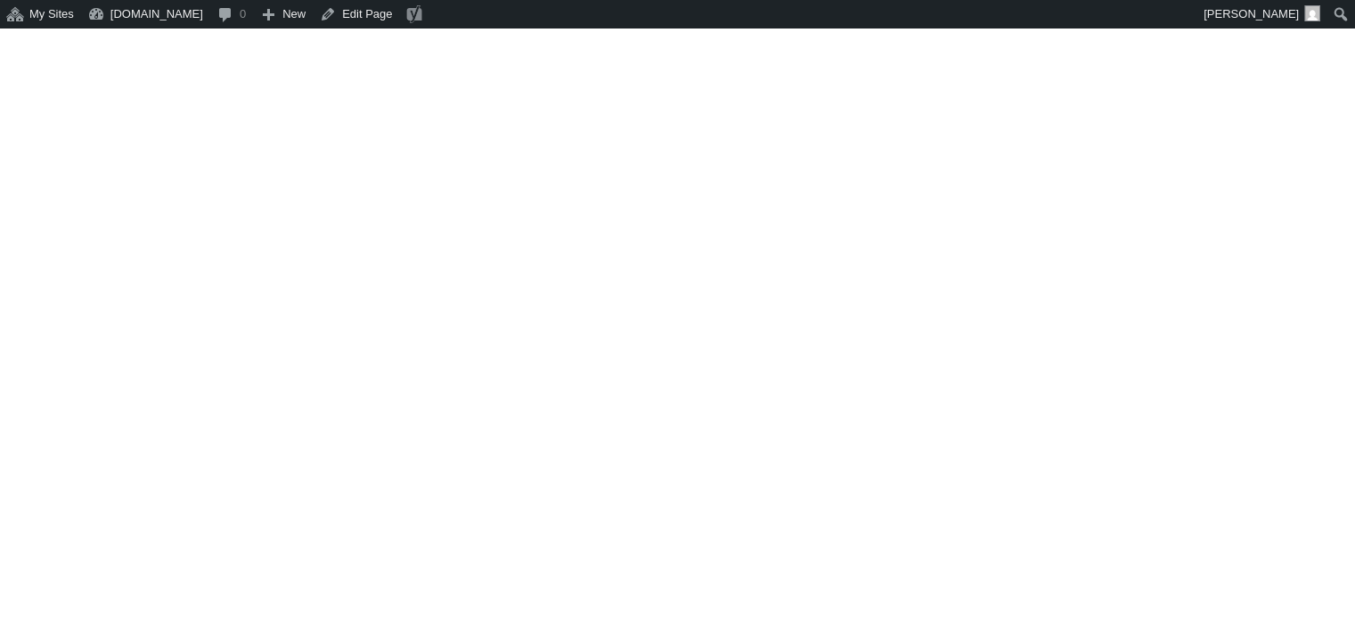
scroll to position [1514, 0]
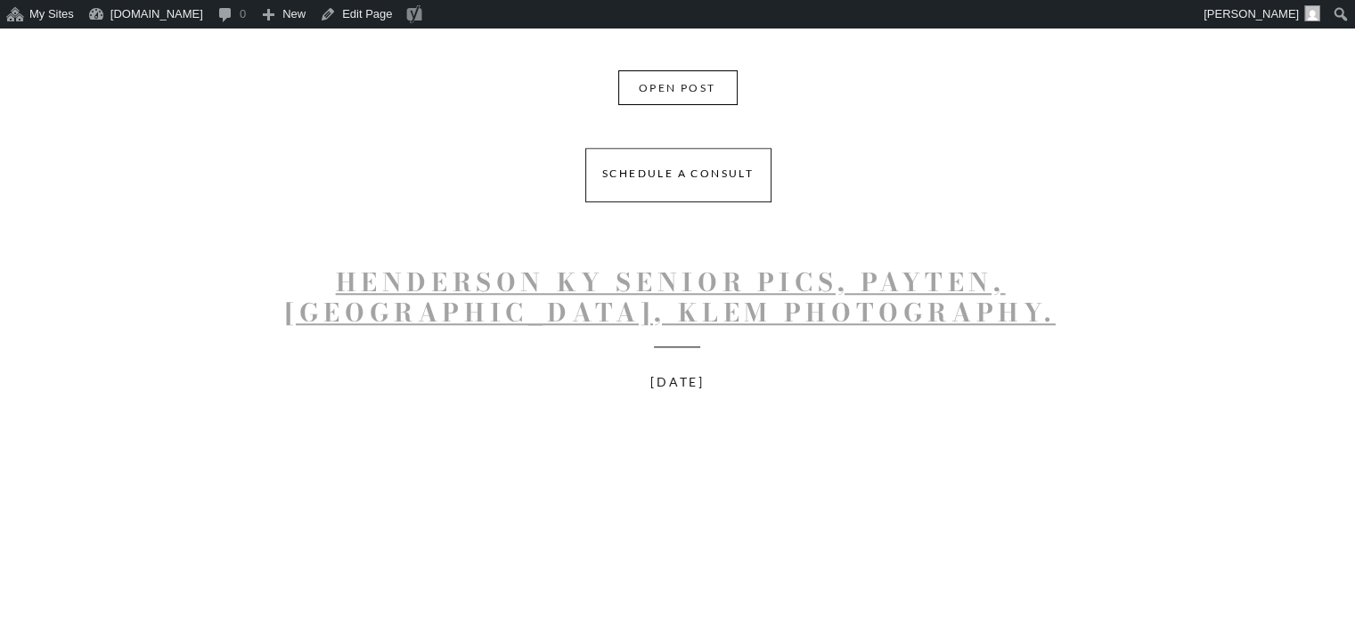
click at [798, 305] on link "Henderson KY Senior Pics, Payten, [GEOGRAPHIC_DATA], Klem Photography." at bounding box center [670, 297] width 770 height 69
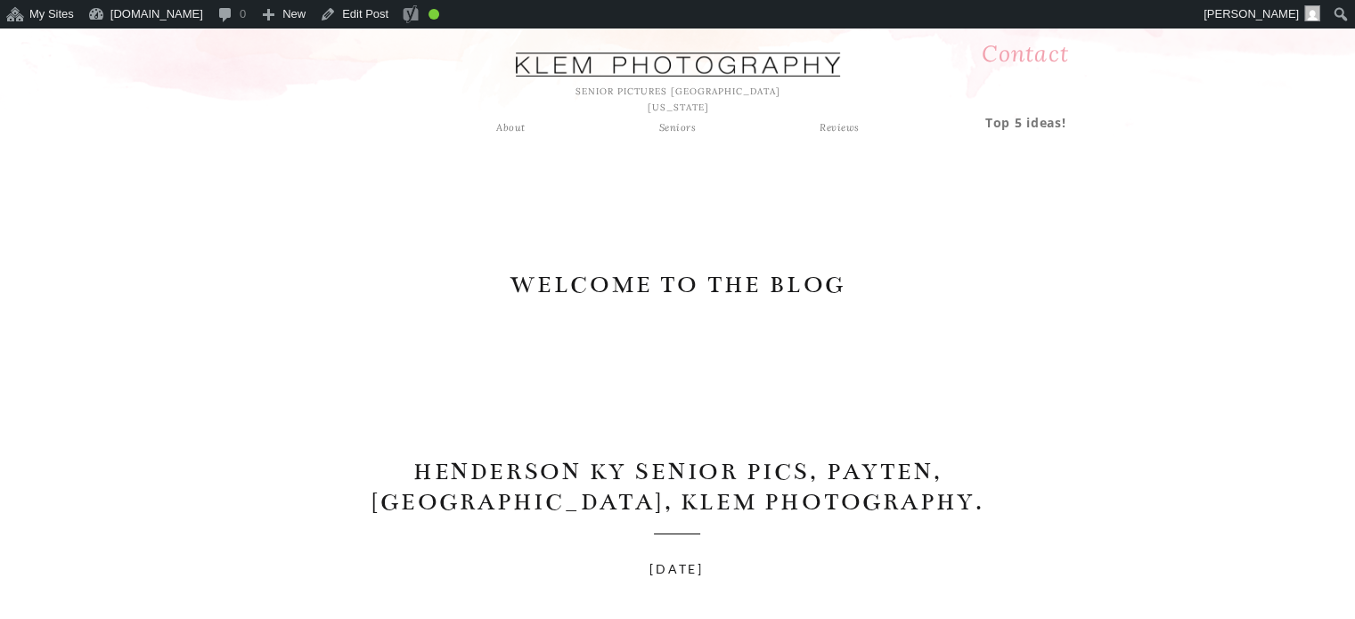
scroll to position [89, 0]
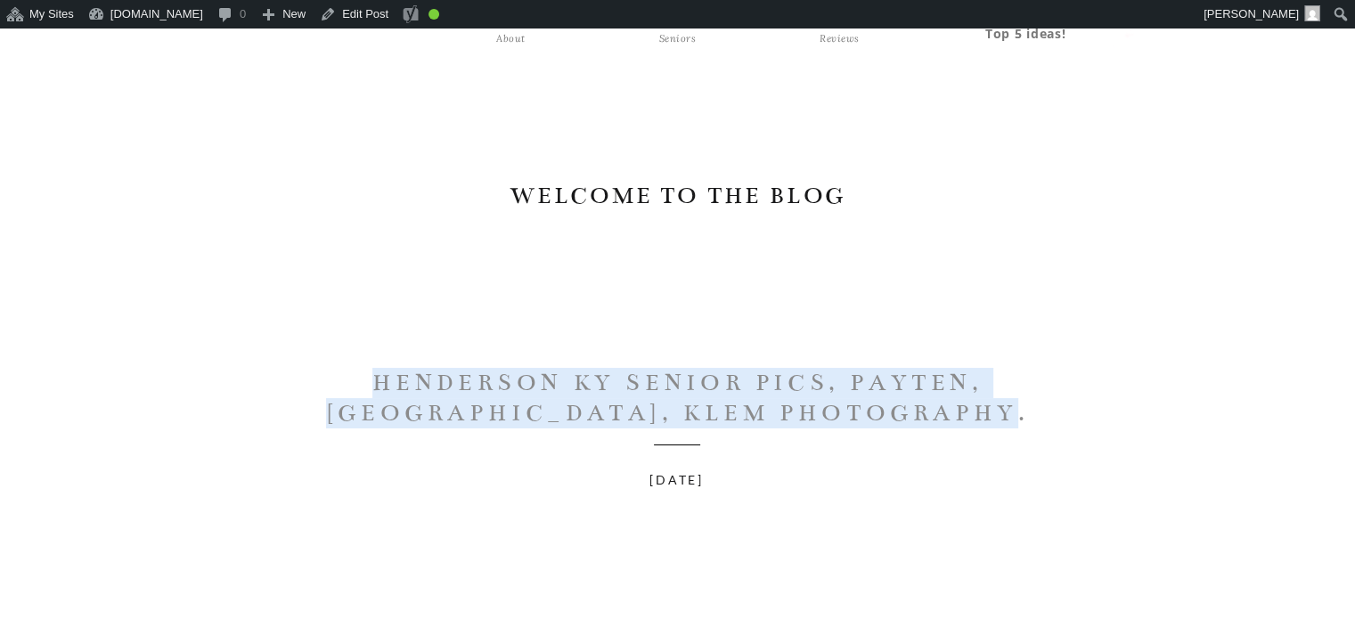
drag, startPoint x: 242, startPoint y: 415, endPoint x: 1024, endPoint y: 426, distance: 782.1
copy h1 "Henderson KY Senior Pics, Payten, [GEOGRAPHIC_DATA], Klem Photography."
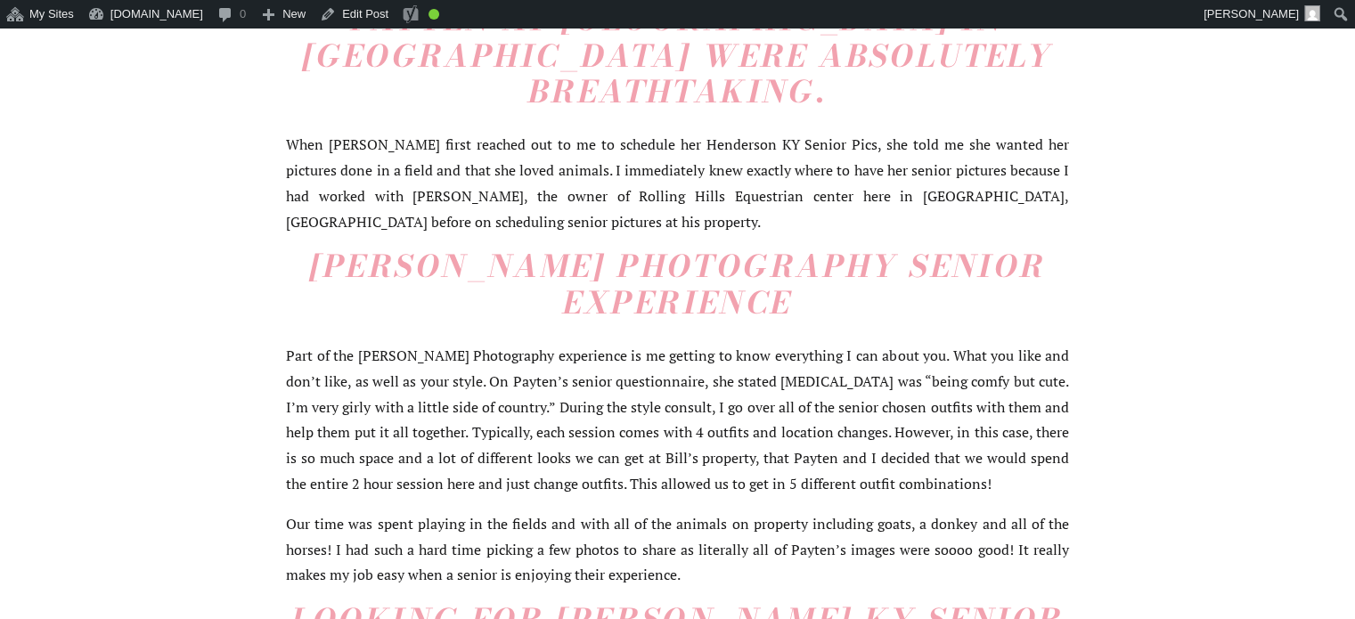
scroll to position [1069, 0]
